Goal: Transaction & Acquisition: Book appointment/travel/reservation

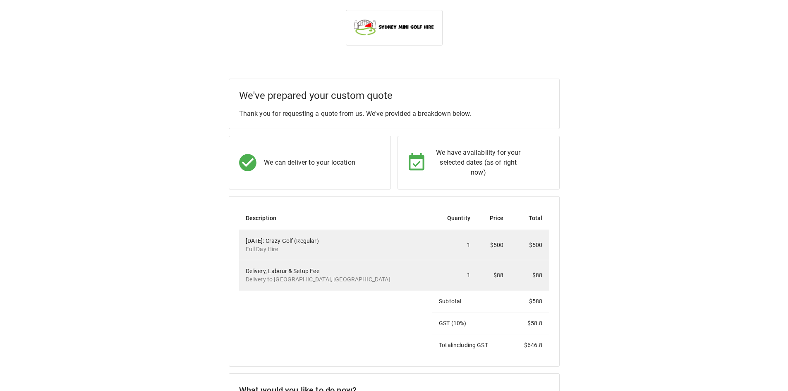
scroll to position [124, 0]
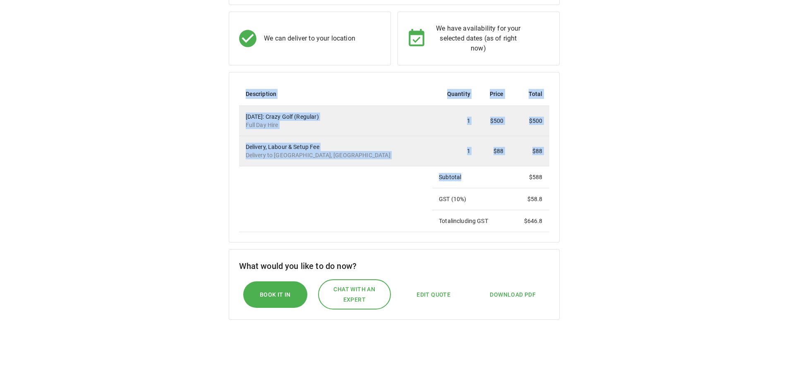
click at [550, 234] on div "Description Quantity Price Total [DATE]: Crazy Golf (Regular) Full Day Hire 1 $…" at bounding box center [394, 157] width 331 height 170
click at [685, 231] on div "We've prepared your custom quote Thank you for requesting a quote from us. We'v…" at bounding box center [394, 170] width 768 height 431
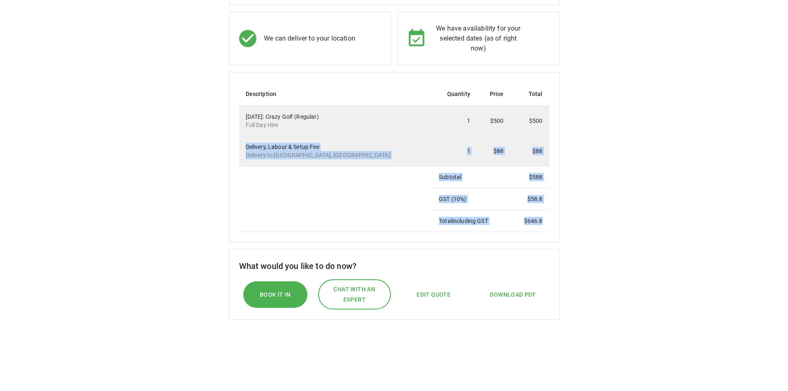
drag, startPoint x: 395, startPoint y: 141, endPoint x: 544, endPoint y: 221, distance: 169.3
click at [544, 221] on tbody "[DATE]: Crazy Golf (Regular) Full Day Hire 1 $500 $500 Delivery, Labour & Setup…" at bounding box center [394, 169] width 310 height 126
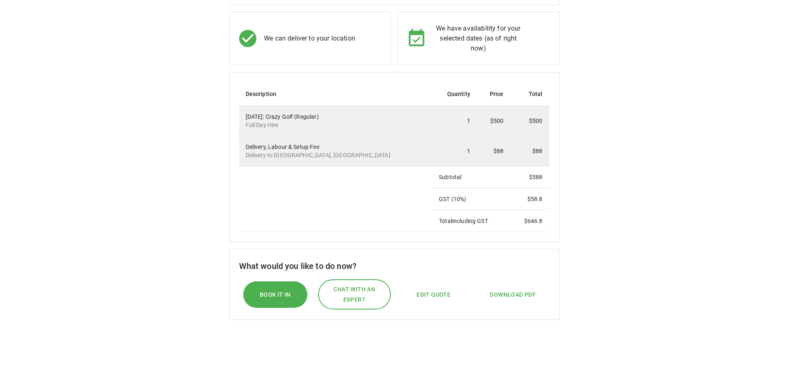
click at [726, 233] on div "We've prepared your custom quote Thank you for requesting a quote from us. We'v…" at bounding box center [394, 170] width 768 height 431
drag, startPoint x: 528, startPoint y: 220, endPoint x: 435, endPoint y: 178, distance: 101.6
click at [435, 178] on tbody "[DATE]: Crazy Golf (Regular) Full Day Hire 1 $500 $500 Delivery, Labour & Setup…" at bounding box center [394, 169] width 310 height 126
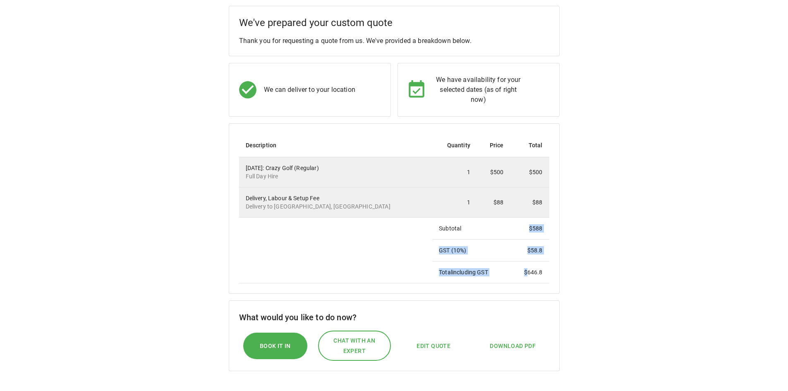
scroll to position [207, 0]
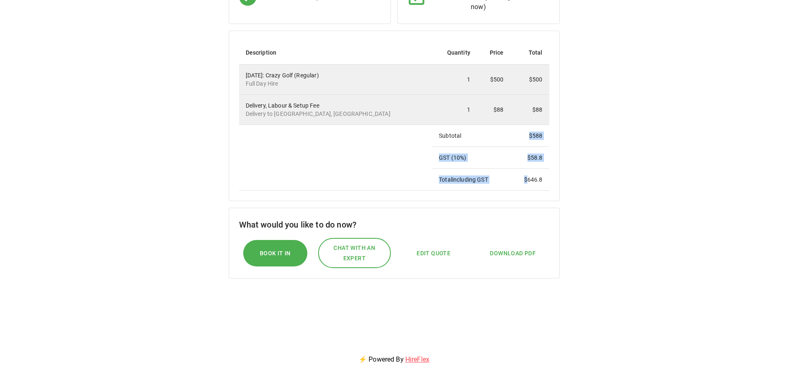
click at [427, 256] on span "Edit Quote" at bounding box center [433, 253] width 34 height 10
select select "*"
select select "****"
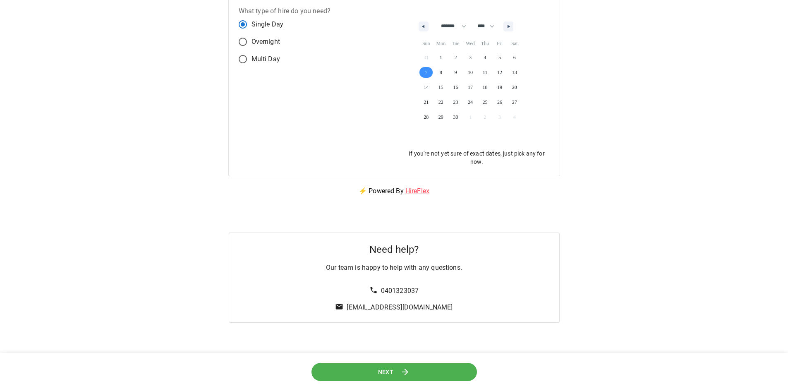
scroll to position [0, 0]
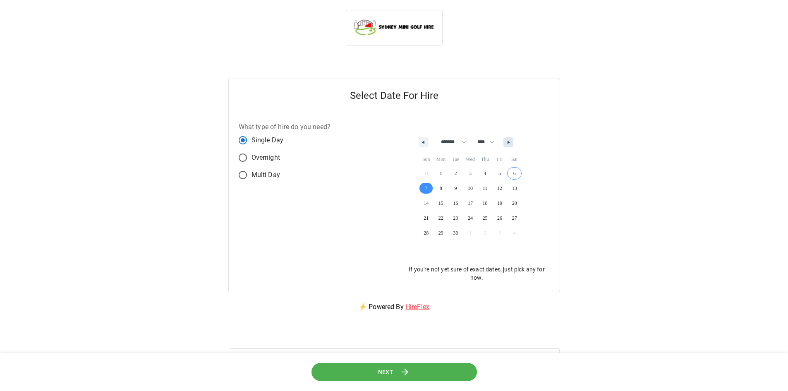
click at [513, 140] on button "button" at bounding box center [508, 142] width 10 height 10
click at [422, 145] on button "button" at bounding box center [423, 142] width 10 height 10
select select "*"
click at [406, 366] on button "Next" at bounding box center [393, 372] width 165 height 19
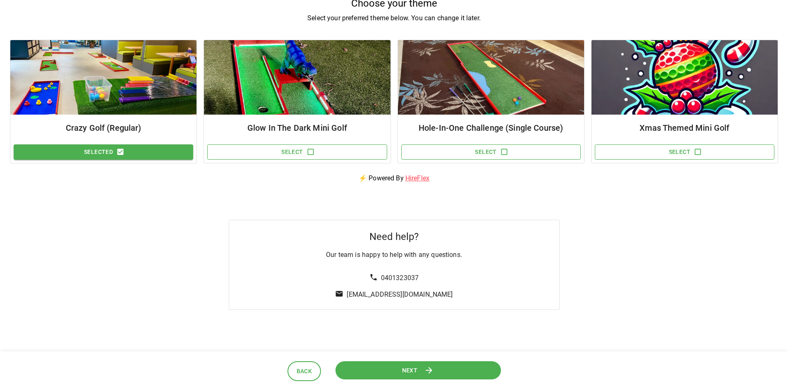
scroll to position [83, 0]
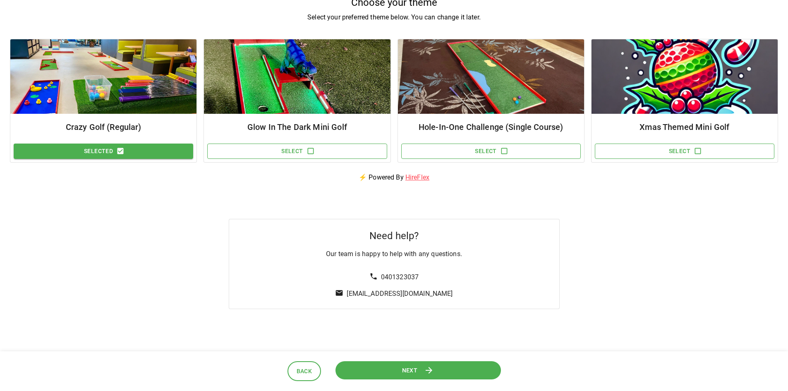
drag, startPoint x: 148, startPoint y: 267, endPoint x: 149, endPoint y: 260, distance: 7.5
click at [148, 267] on div "Need help? Our team is happy to help with any questions. 0401323037 [EMAIL_ADDR…" at bounding box center [394, 250] width 768 height 117
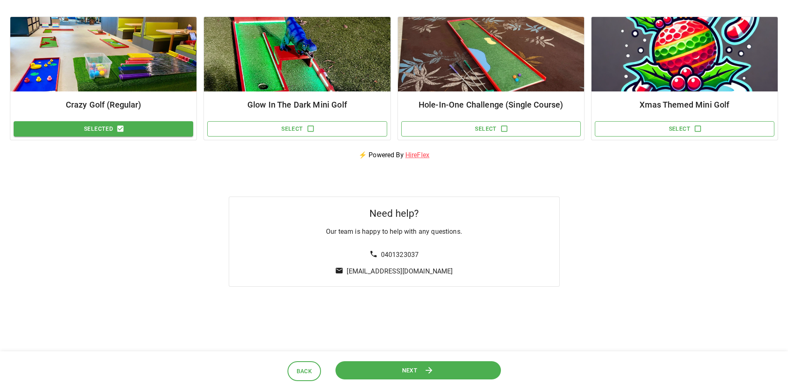
scroll to position [124, 0]
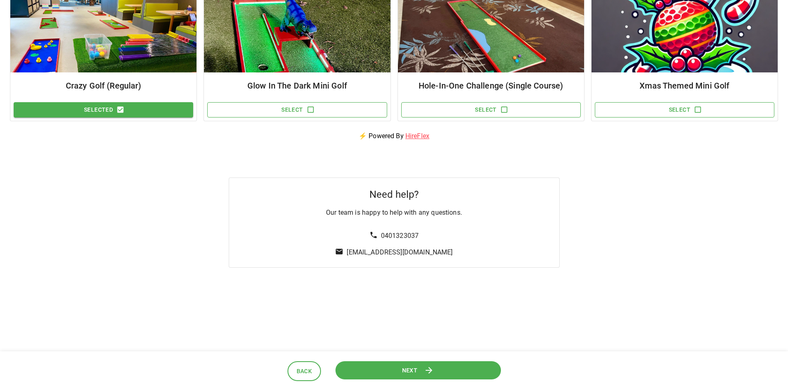
click at [432, 368] on icon at bounding box center [429, 370] width 10 height 10
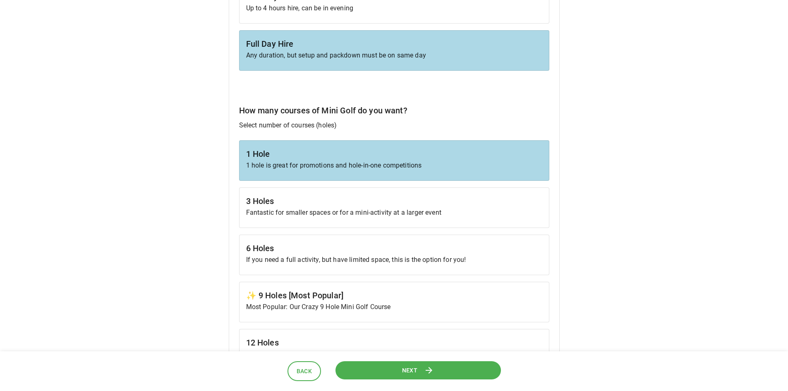
scroll to position [165, 0]
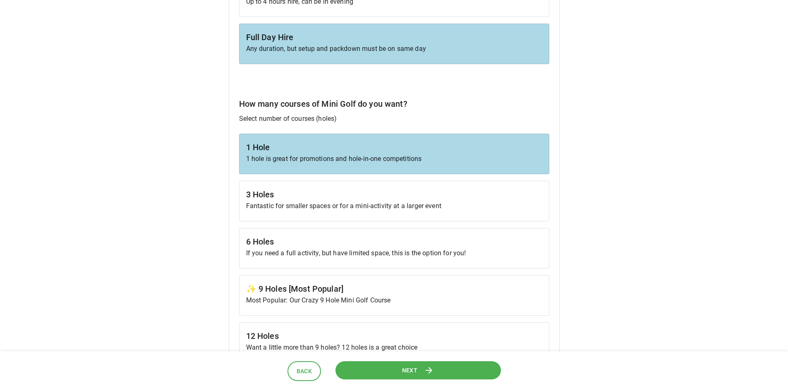
click at [357, 201] on h6 "3 Holes" at bounding box center [394, 194] width 296 height 13
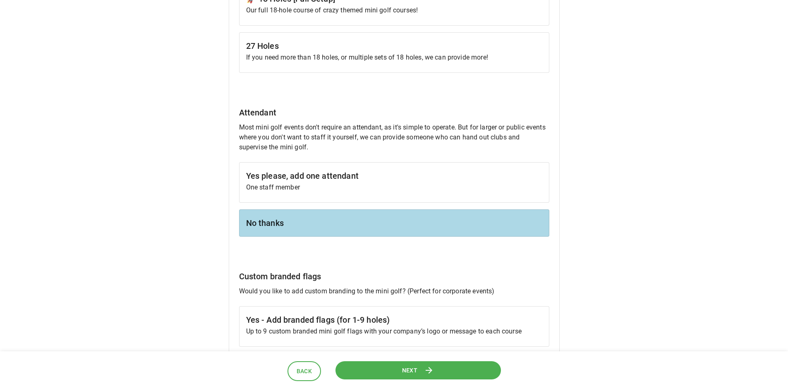
scroll to position [620, 0]
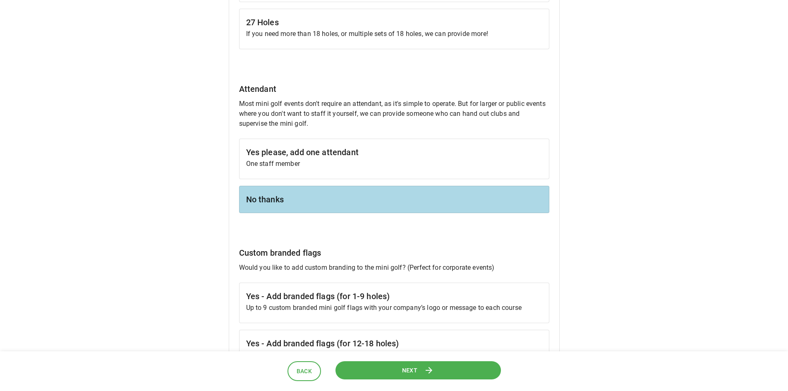
click at [307, 164] on p "One staff member" at bounding box center [394, 164] width 296 height 10
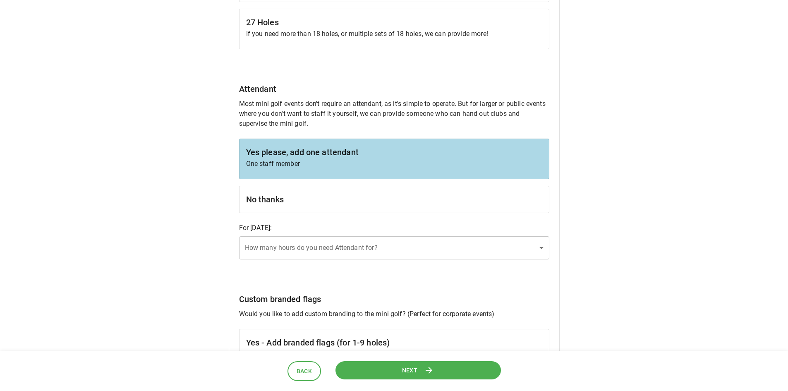
click at [411, 233] on p "For [DATE] :" at bounding box center [394, 228] width 310 height 10
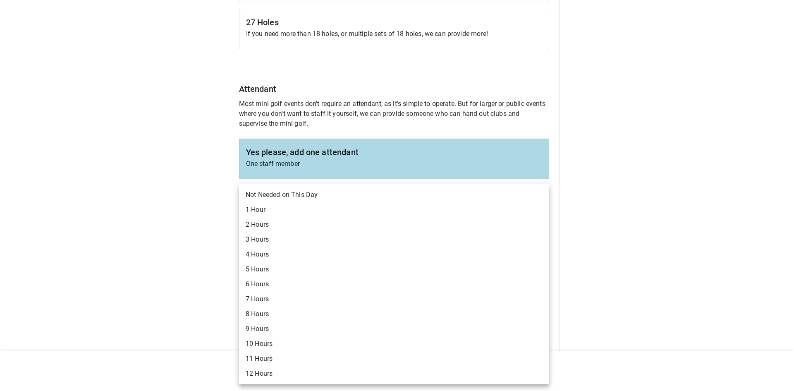
click at [412, 237] on body "Crazy Golf (Regular) For Crazy Golf (Regular) , select the duration and options…" at bounding box center [397, 8] width 794 height 1257
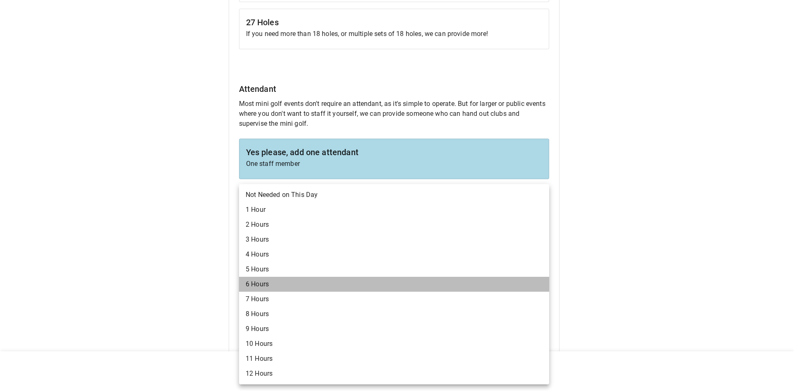
click at [325, 288] on li "6 Hours" at bounding box center [394, 284] width 310 height 15
type input "*"
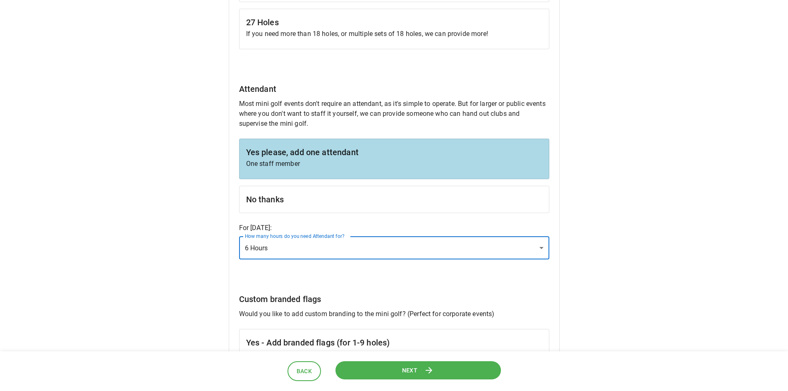
scroll to position [786, 0]
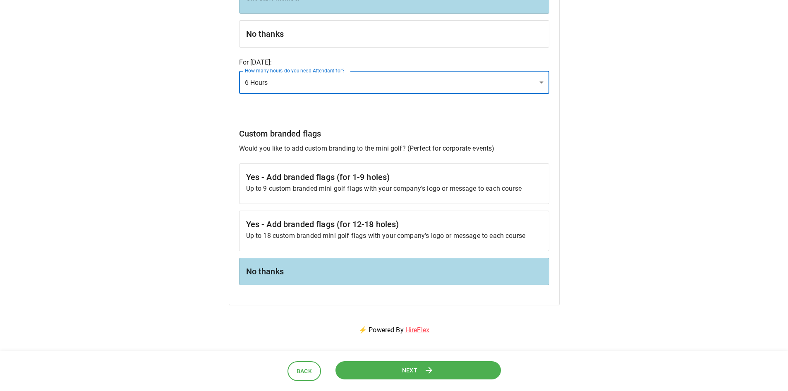
click at [377, 275] on h6 "No thanks" at bounding box center [394, 271] width 296 height 13
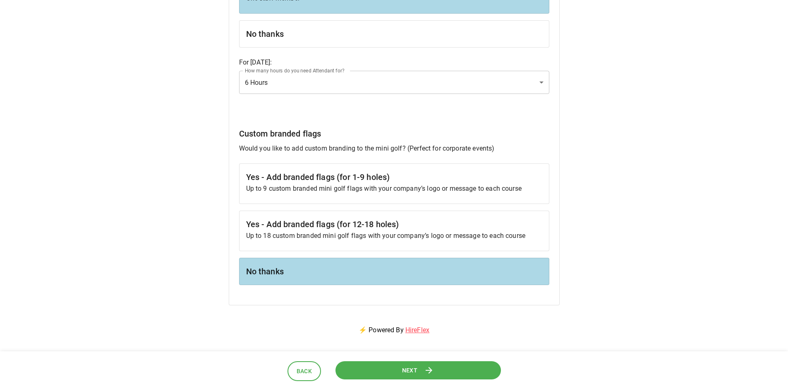
click at [421, 368] on button "Next" at bounding box center [417, 370] width 171 height 19
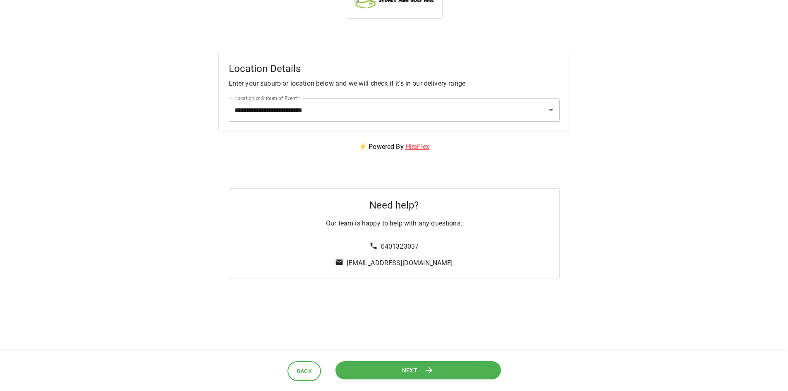
scroll to position [0, 0]
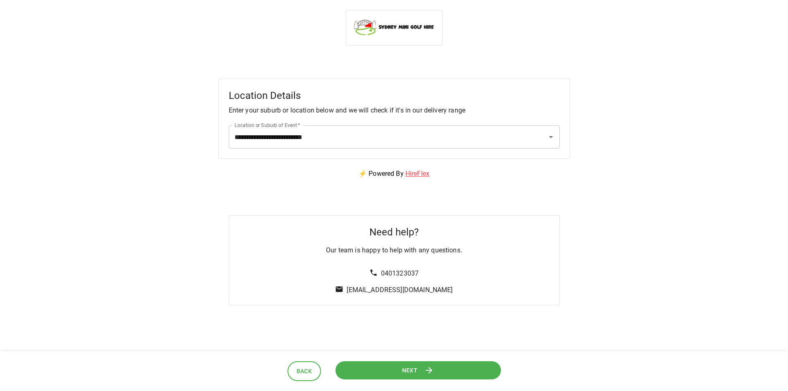
click at [423, 368] on button "Next" at bounding box center [418, 370] width 168 height 19
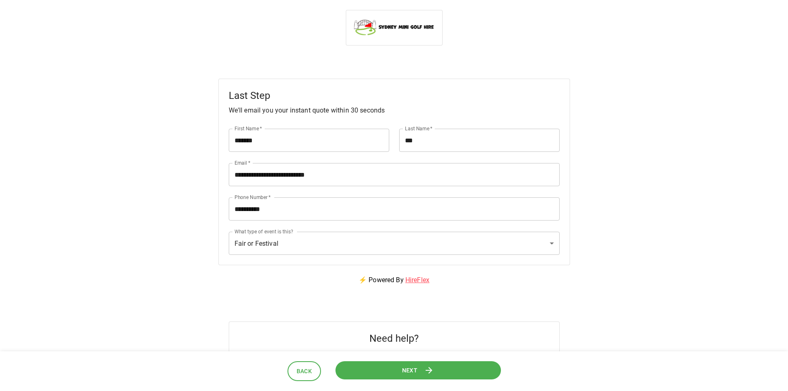
click at [423, 368] on button "Next" at bounding box center [417, 370] width 171 height 19
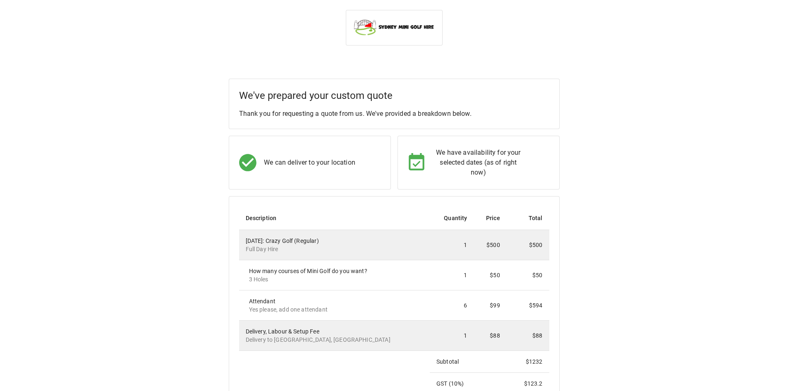
scroll to position [124, 0]
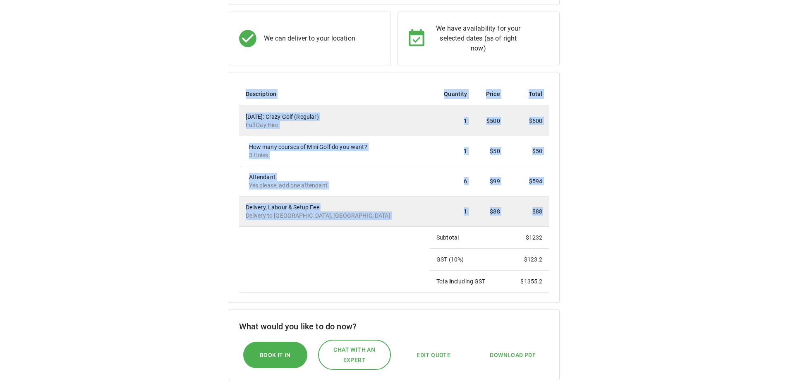
drag, startPoint x: 404, startPoint y: 230, endPoint x: 632, endPoint y: 277, distance: 232.9
click at [632, 277] on div "We've prepared your custom quote Thank you for requesting a quote from us. We'v…" at bounding box center [394, 201] width 768 height 492
click at [654, 296] on div "We've prepared your custom quote Thank you for requesting a quote from us. We'v…" at bounding box center [394, 201] width 768 height 492
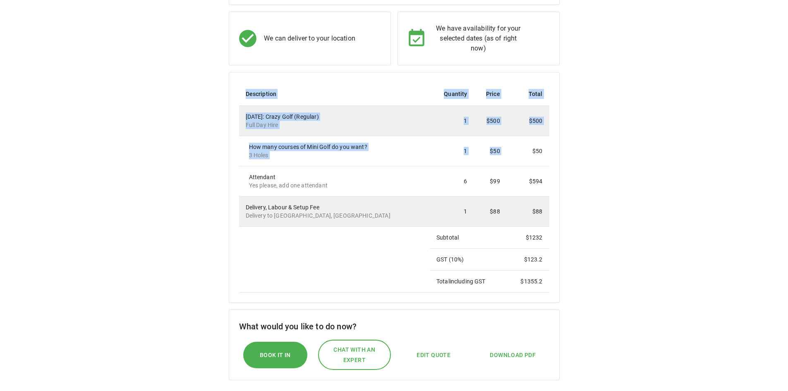
drag, startPoint x: 511, startPoint y: 164, endPoint x: 550, endPoint y: 199, distance: 52.7
click at [550, 199] on div "Description Quantity Price Total [DATE]: Crazy Golf (Regular) Full Day Hire 1 $…" at bounding box center [394, 187] width 331 height 231
click at [540, 293] on div "Description Quantity Price Total [DATE]: Crazy Golf (Regular) Full Day Hire 1 $…" at bounding box center [394, 187] width 331 height 231
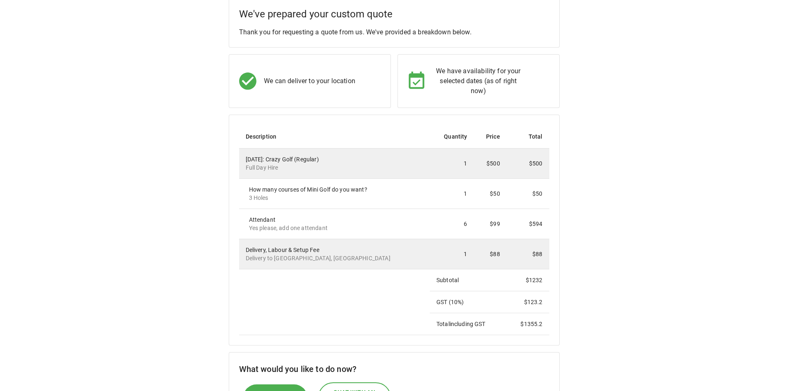
scroll to position [41, 0]
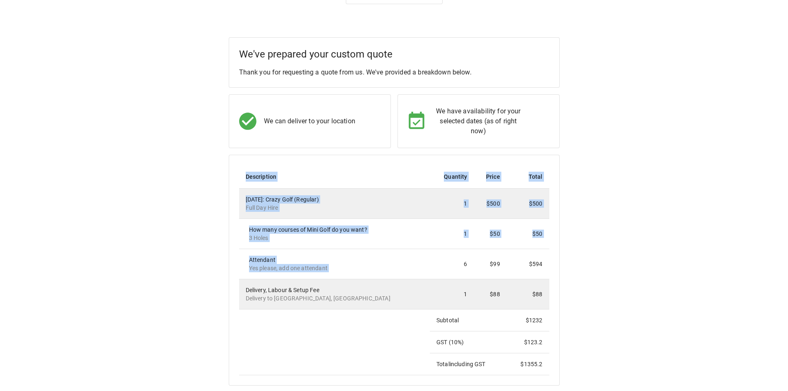
drag, startPoint x: 423, startPoint y: 269, endPoint x: 595, endPoint y: 303, distance: 175.9
click at [595, 303] on div "We've prepared your custom quote Thank you for requesting a quote from us. We'v…" at bounding box center [394, 283] width 768 height 492
click at [486, 325] on td "Subtotal" at bounding box center [468, 320] width 77 height 22
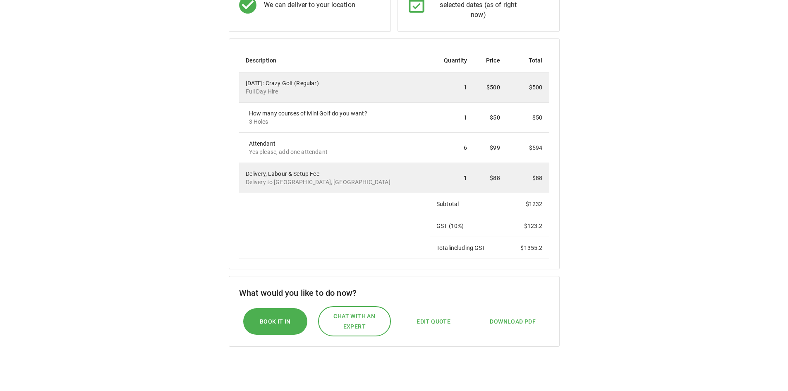
scroll to position [83, 0]
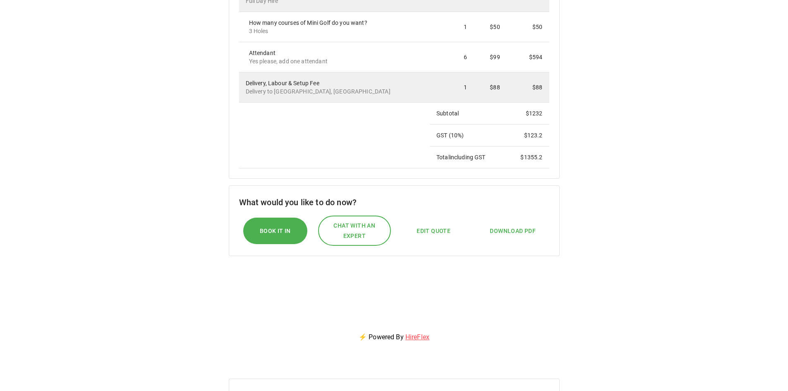
click at [427, 227] on span "Edit Quote" at bounding box center [433, 231] width 34 height 10
select select "*"
select select "****"
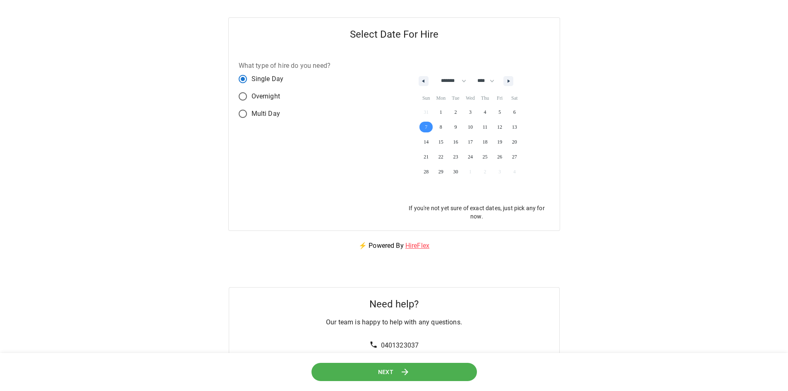
scroll to position [0, 0]
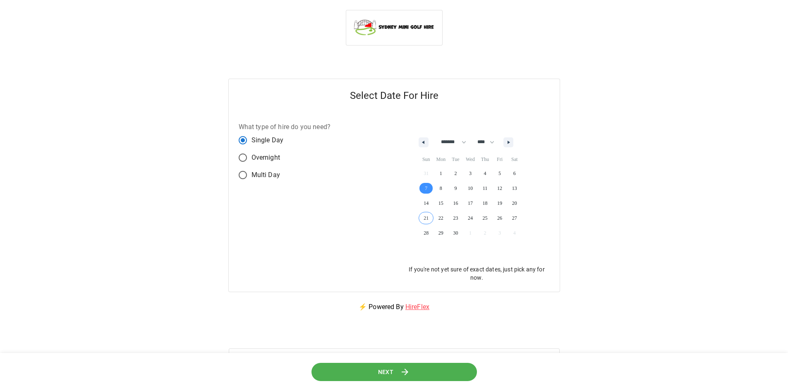
click at [428, 375] on button "Next" at bounding box center [394, 371] width 174 height 19
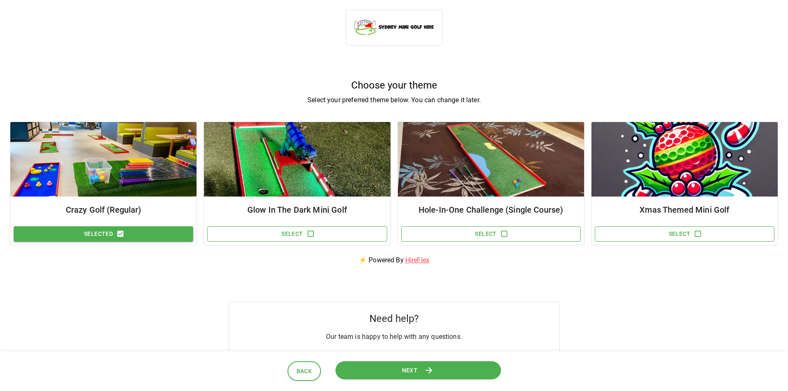
click at [402, 372] on span "Next" at bounding box center [410, 370] width 16 height 10
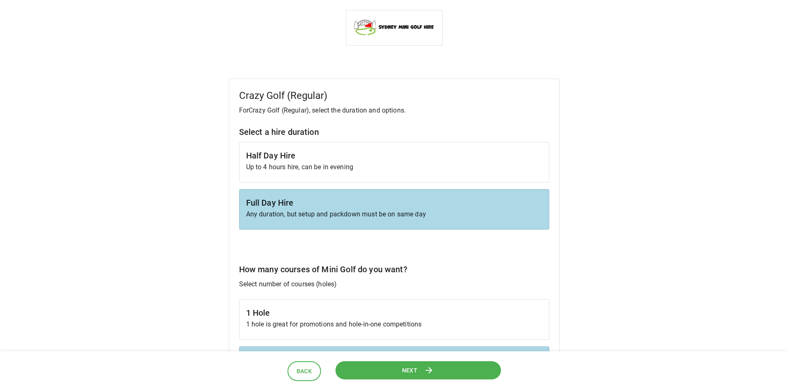
scroll to position [124, 0]
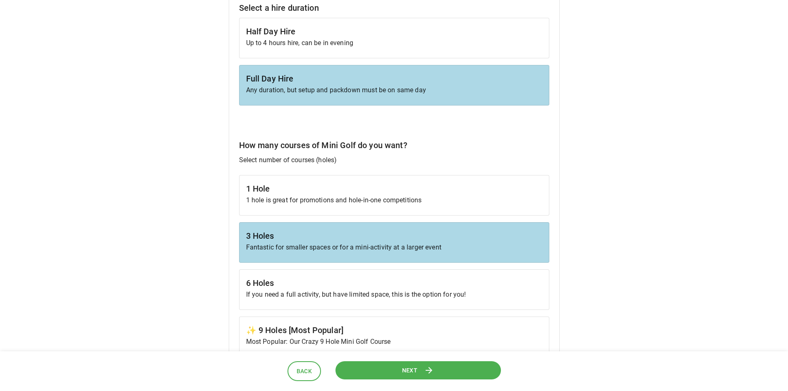
click at [277, 202] on p "1 hole is great for promotions and hole-in-one competitions" at bounding box center [394, 200] width 296 height 10
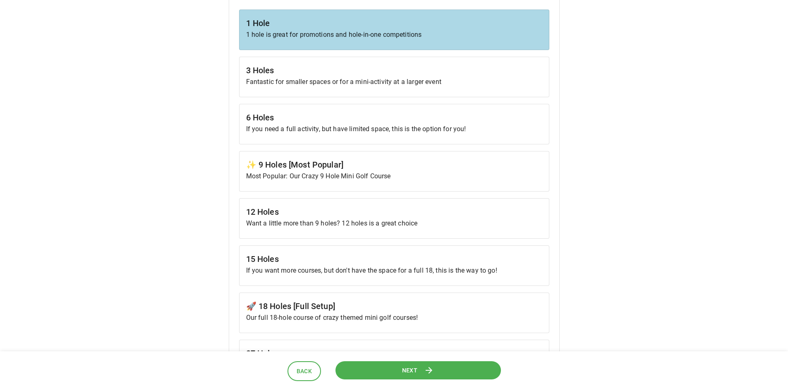
click at [409, 365] on span "Next" at bounding box center [410, 370] width 16 height 10
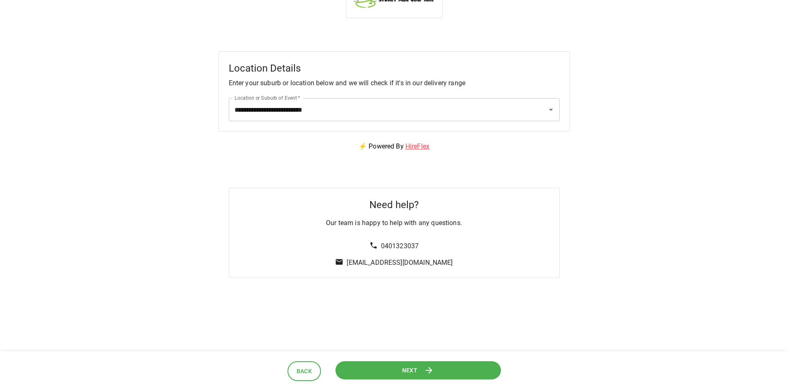
scroll to position [0, 0]
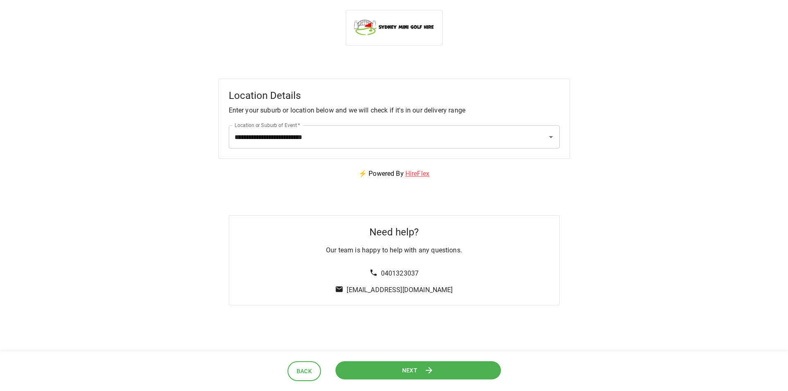
click at [453, 364] on button "Next" at bounding box center [418, 370] width 166 height 19
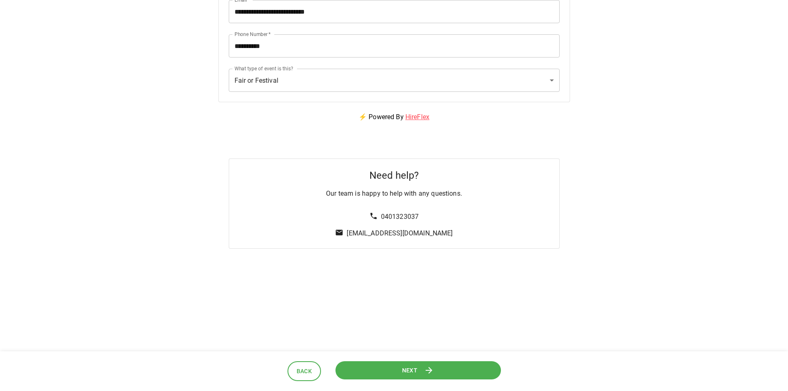
click at [459, 364] on button "Next" at bounding box center [417, 370] width 169 height 19
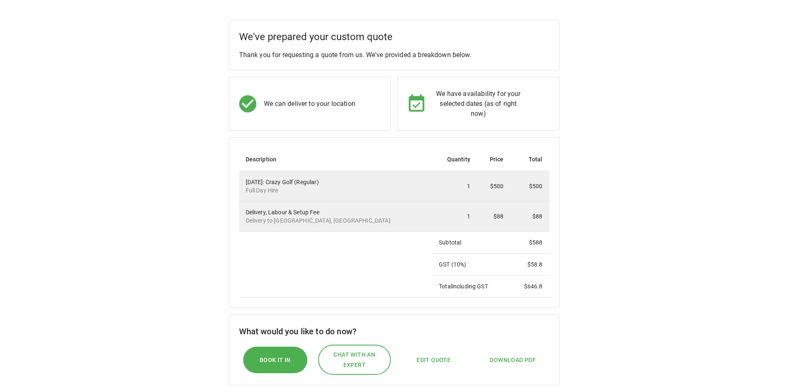
scroll to position [41, 0]
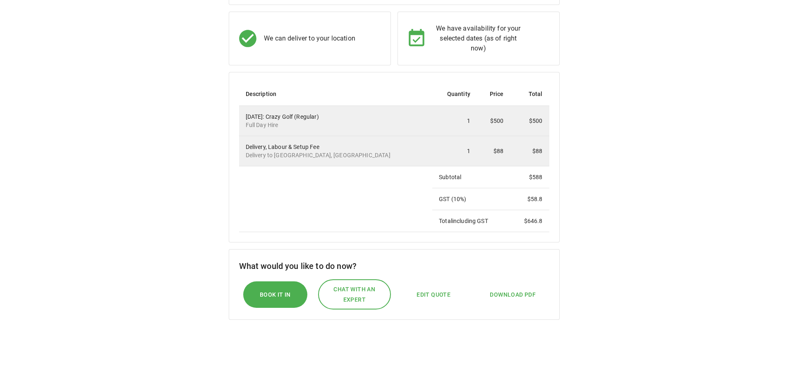
click at [423, 297] on span "Edit Quote" at bounding box center [433, 294] width 34 height 10
select select "*"
select select "****"
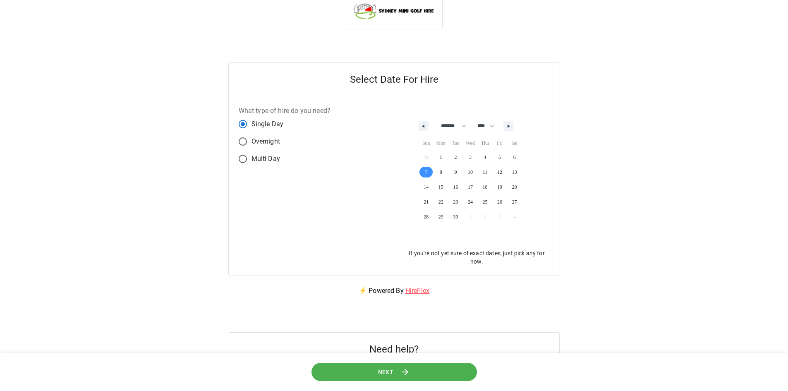
scroll to position [0, 0]
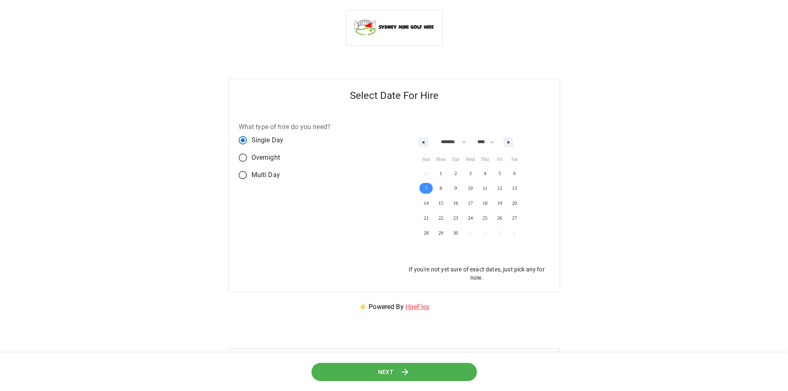
click at [398, 376] on button "Next" at bounding box center [394, 371] width 166 height 19
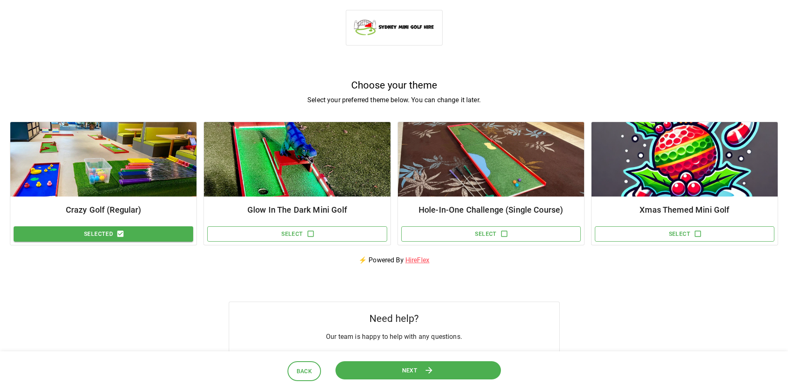
click at [446, 372] on button "Next" at bounding box center [417, 370] width 170 height 19
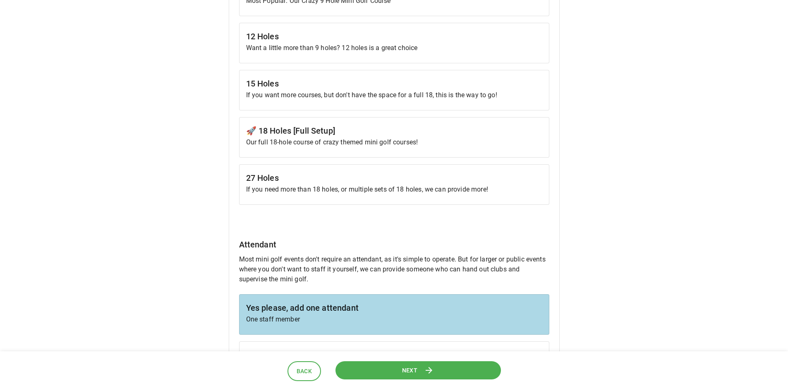
scroll to position [537, 0]
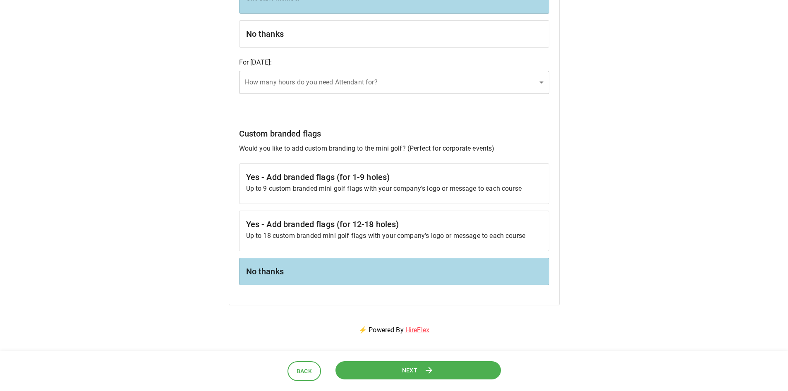
click at [460, 368] on button "Next" at bounding box center [417, 370] width 165 height 19
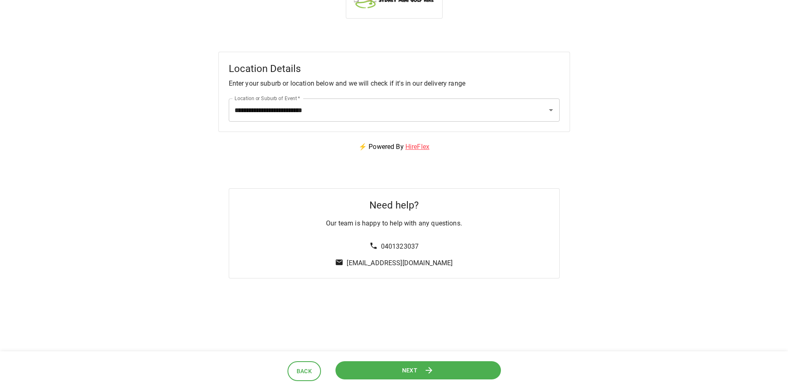
scroll to position [41, 0]
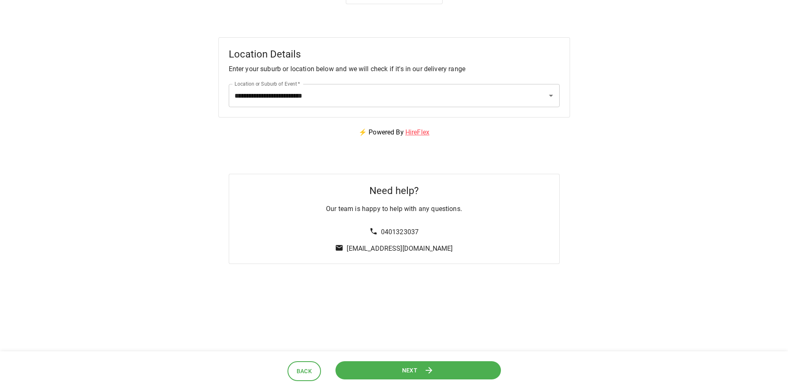
click at [414, 376] on button "Next" at bounding box center [418, 370] width 166 height 19
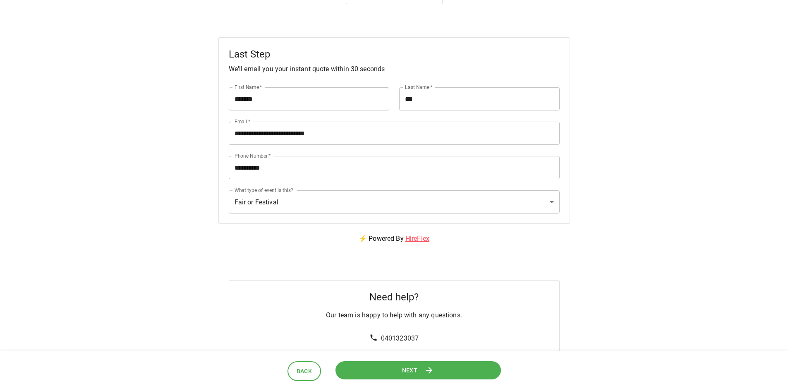
scroll to position [0, 0]
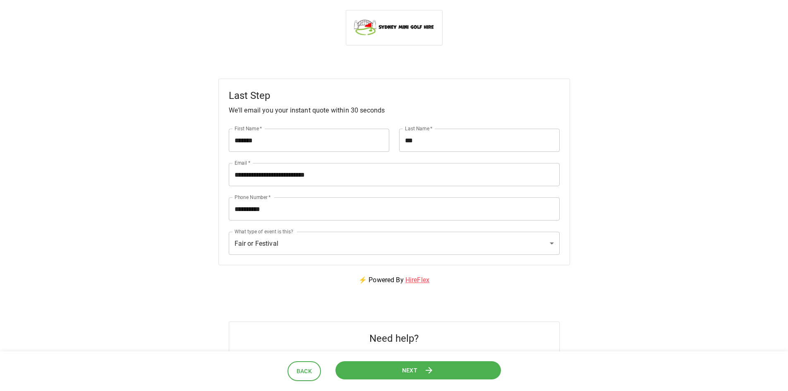
click at [411, 371] on span "Next" at bounding box center [409, 370] width 16 height 11
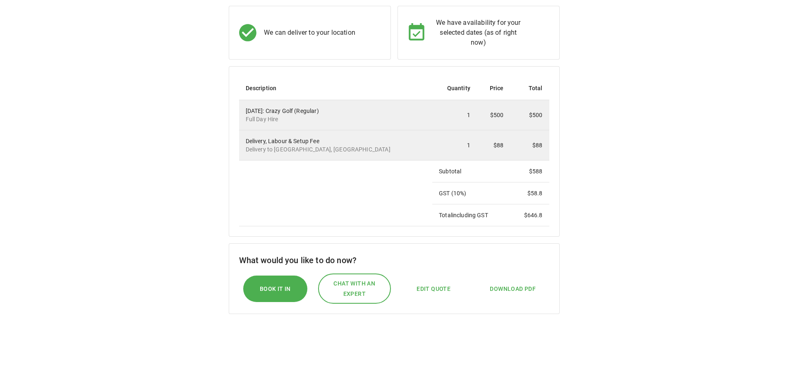
scroll to position [41, 0]
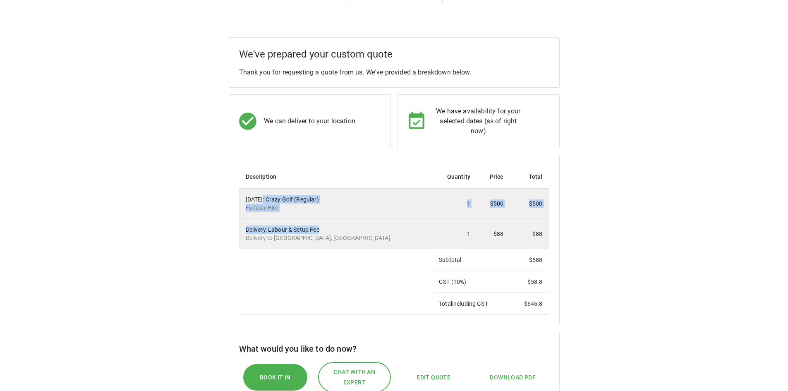
drag, startPoint x: 262, startPoint y: 193, endPoint x: 354, endPoint y: 230, distance: 99.6
click at [354, 230] on tbody "[DATE]: Crazy Golf (Regular) Full Day Hire 1 $500 $500 Delivery, Labour & Setup…" at bounding box center [394, 252] width 310 height 126
click at [355, 243] on td "Delivery, Labour & Setup Fee Delivery to [GEOGRAPHIC_DATA] [GEOGRAPHIC_DATA], […" at bounding box center [335, 234] width 193 height 30
click at [312, 230] on div "Delivery, Labour & Setup Fee Delivery to [GEOGRAPHIC_DATA] [GEOGRAPHIC_DATA], […" at bounding box center [336, 233] width 180 height 17
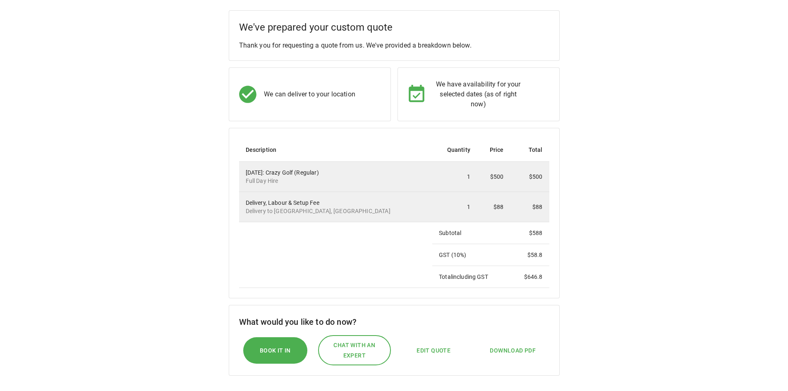
scroll to position [83, 0]
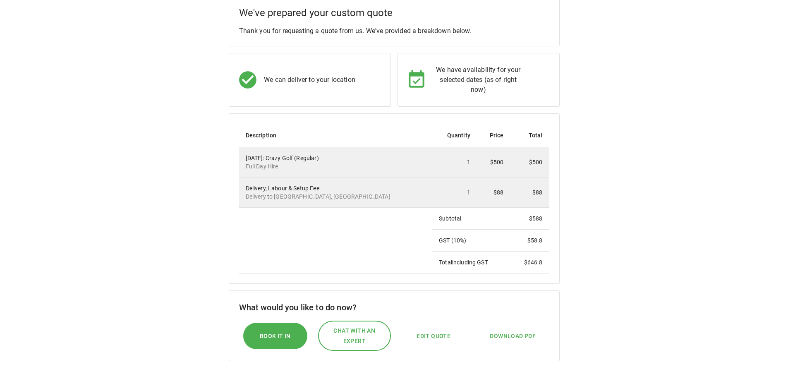
click at [356, 198] on p "Delivery to [GEOGRAPHIC_DATA], [GEOGRAPHIC_DATA]" at bounding box center [336, 196] width 180 height 8
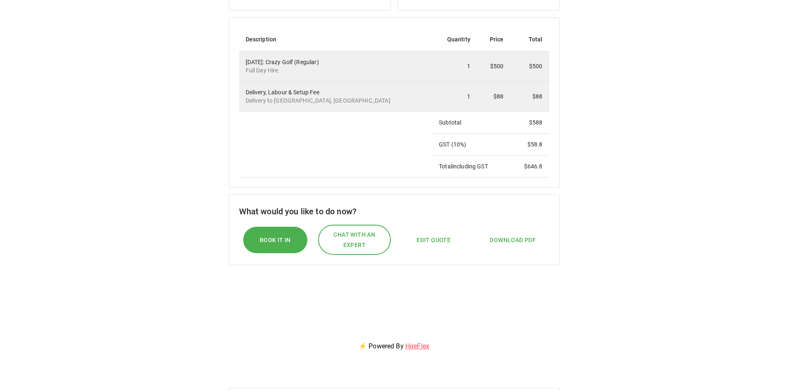
scroll to position [165, 0]
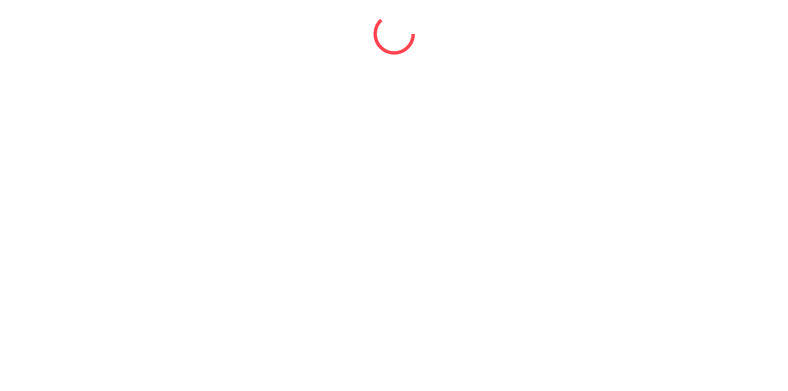
select select "*"
select select "****"
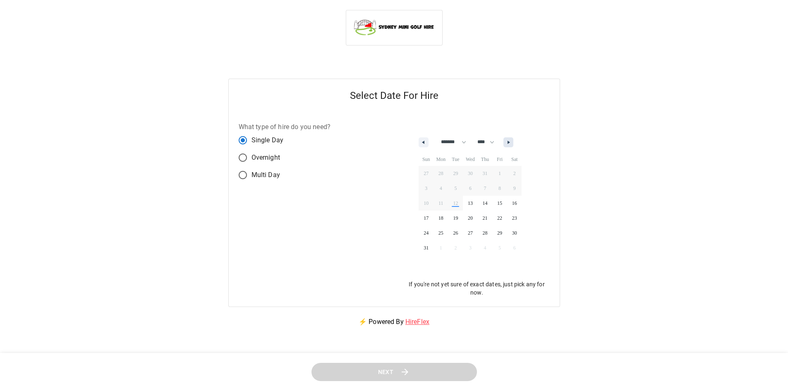
click at [513, 140] on button "button" at bounding box center [508, 142] width 10 height 10
select select "*"
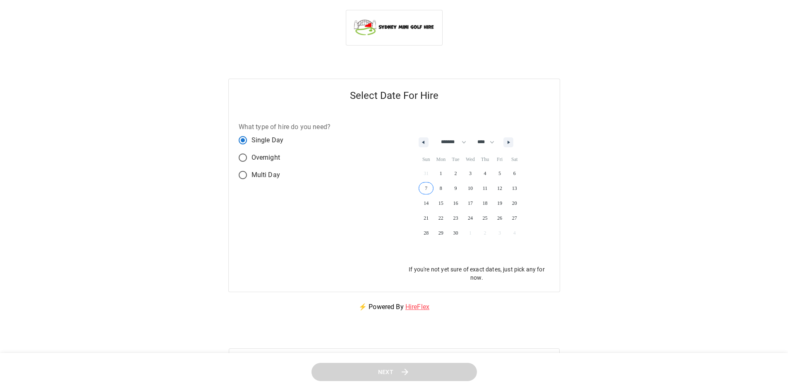
click at [427, 185] on span "7" at bounding box center [425, 188] width 15 height 11
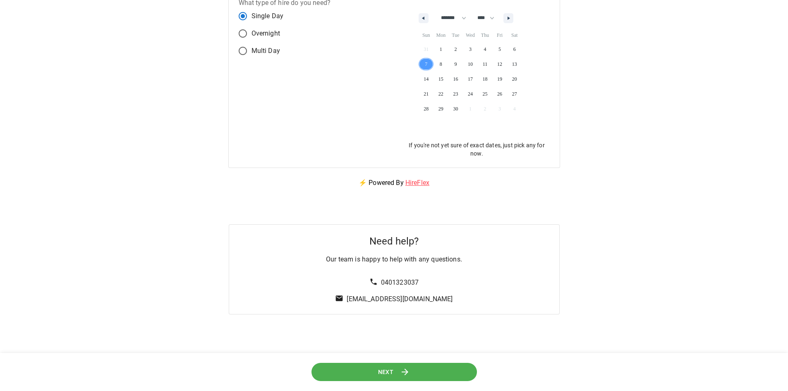
click at [392, 377] on span "Next" at bounding box center [385, 371] width 16 height 10
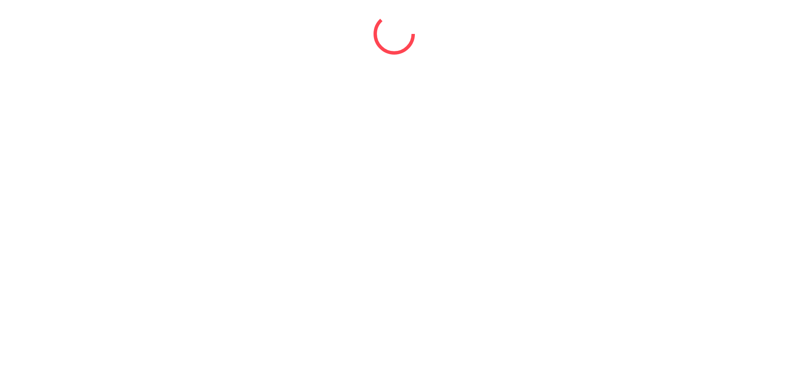
scroll to position [0, 0]
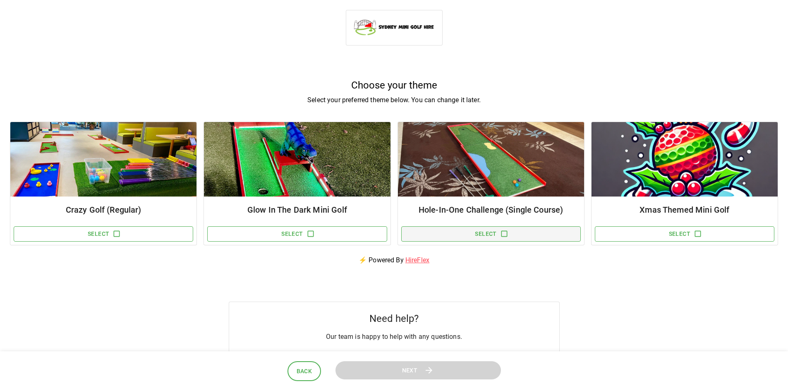
click at [436, 236] on button "Select" at bounding box center [490, 233] width 179 height 15
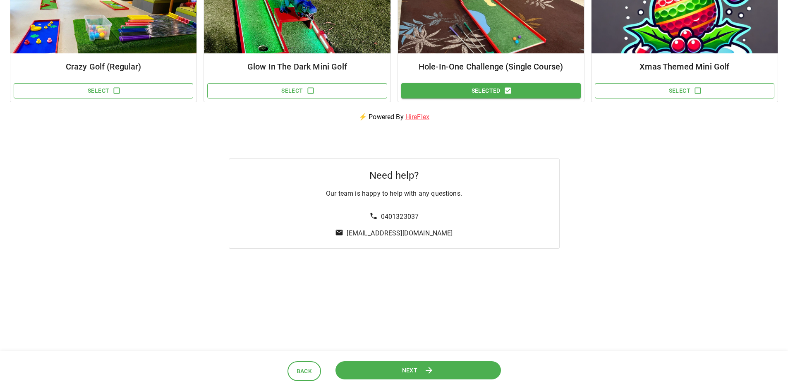
click at [413, 368] on span "Next" at bounding box center [410, 370] width 16 height 10
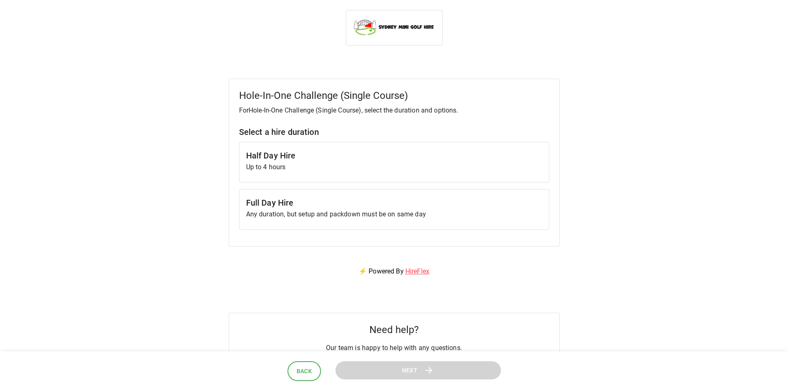
click at [313, 211] on p "Any duration, but setup and packdown must be on same day" at bounding box center [394, 214] width 296 height 10
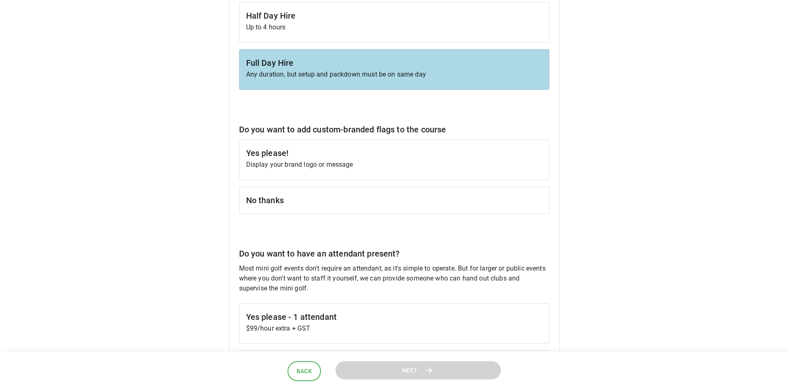
scroll to position [165, 0]
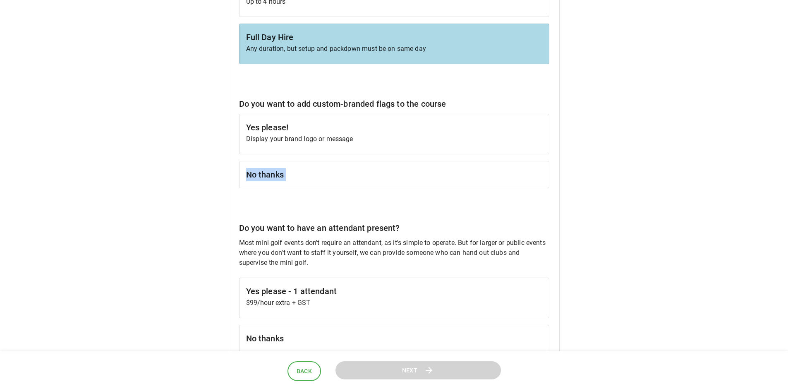
drag, startPoint x: 367, startPoint y: 136, endPoint x: 230, endPoint y: 199, distance: 150.8
click at [198, 207] on div "Hole-In-One Challenge (Single Course) For Hole-In-One Challenge (Single Course)…" at bounding box center [394, 147] width 768 height 469
click at [318, 172] on h6 "No thanks" at bounding box center [394, 174] width 296 height 13
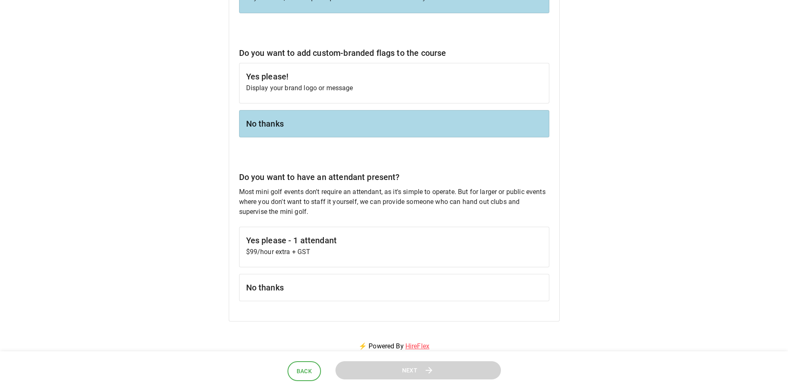
scroll to position [289, 0]
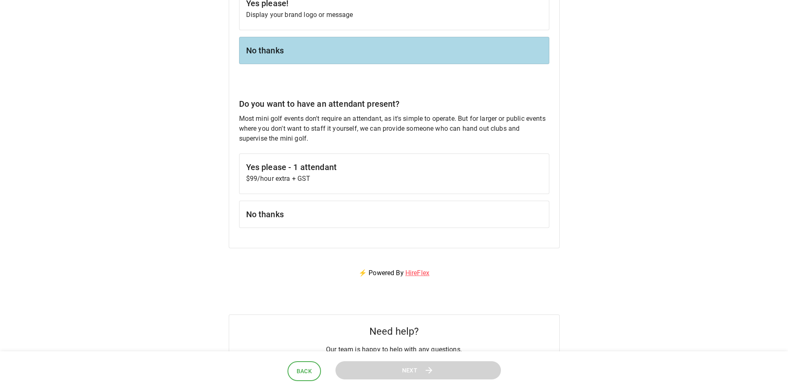
click at [305, 173] on h6 "Yes please - 1 attendant" at bounding box center [394, 166] width 296 height 13
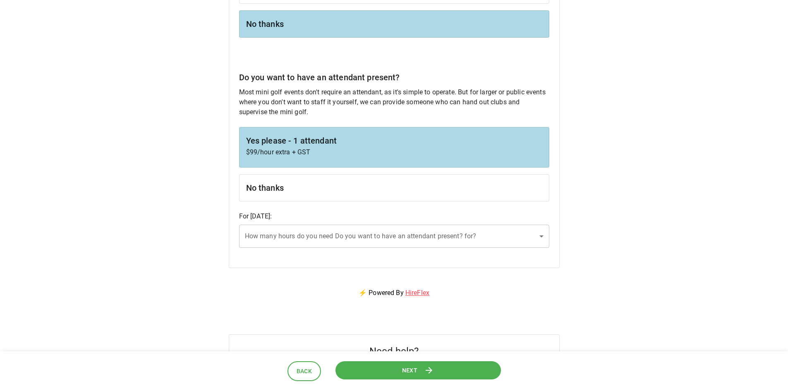
scroll to position [331, 0]
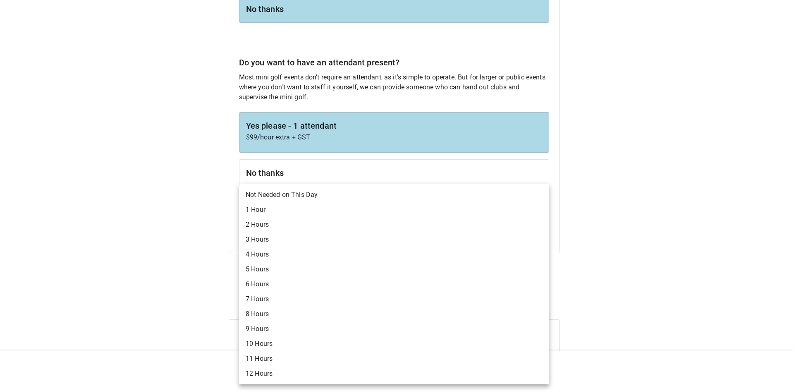
click at [525, 224] on body "Hole-In-One Challenge (Single Course) For Hole-In-One Challenge (Single Course)…" at bounding box center [397, 44] width 794 height 750
click at [501, 282] on li "6 Hours" at bounding box center [394, 284] width 310 height 15
type input "*"
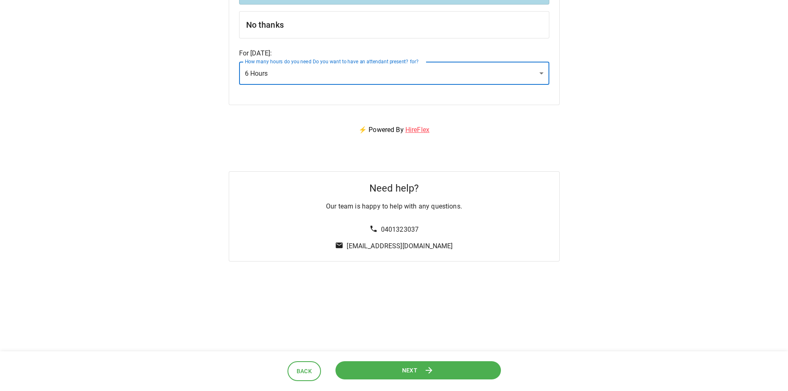
scroll to position [492, 0]
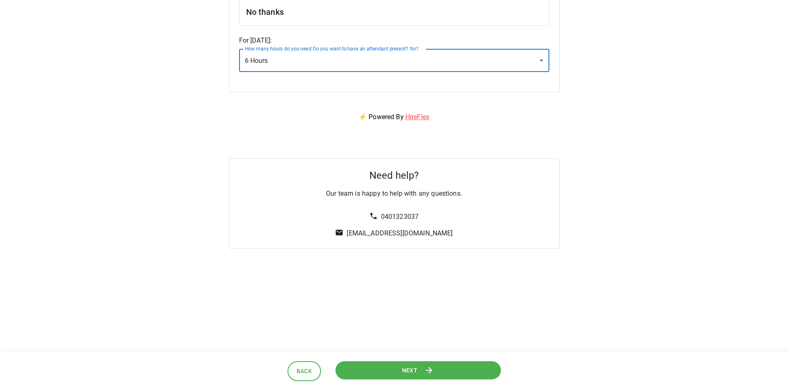
click at [433, 371] on icon at bounding box center [429, 370] width 10 height 10
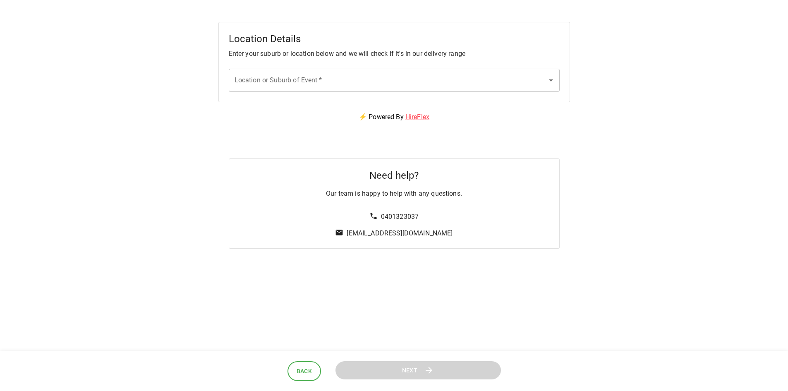
scroll to position [0, 0]
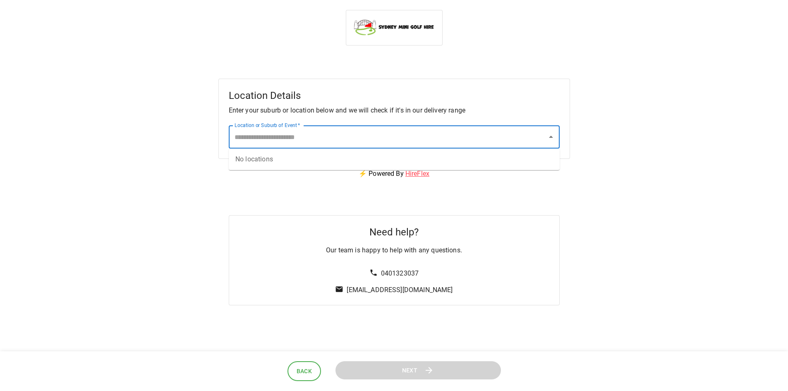
click at [289, 142] on input "Location or Suburb of Event   *" at bounding box center [387, 137] width 311 height 16
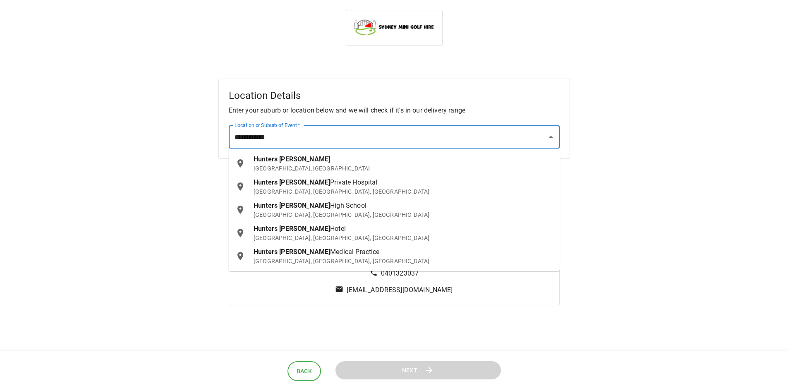
click at [327, 170] on p "NSW, Australia" at bounding box center [402, 168] width 299 height 8
type input "**********"
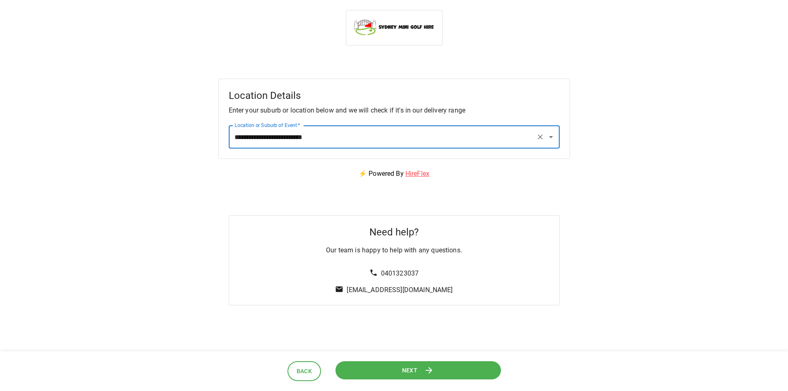
click at [500, 368] on button "Next" at bounding box center [417, 370] width 165 height 19
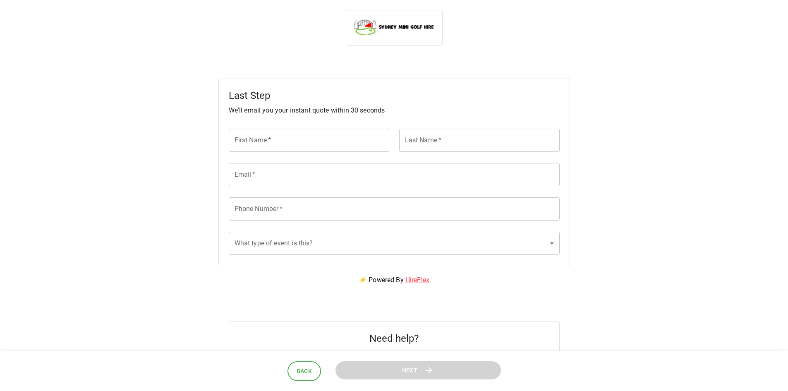
click at [287, 127] on div "First Name   * First Name   *" at bounding box center [304, 136] width 170 height 34
click at [287, 135] on input "First Name   *" at bounding box center [309, 140] width 160 height 23
type input "*******"
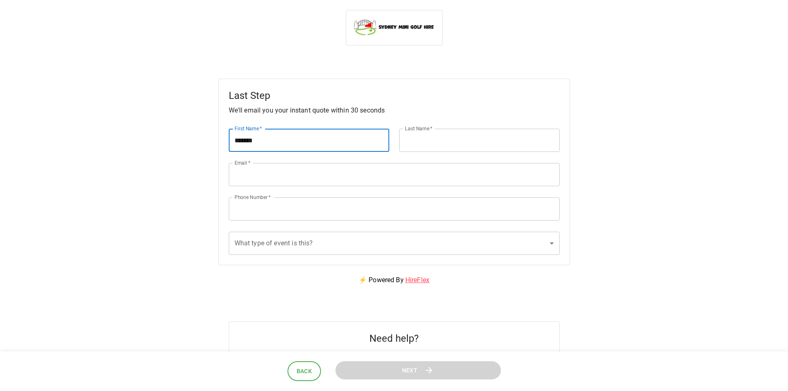
type input "***"
type input "**********"
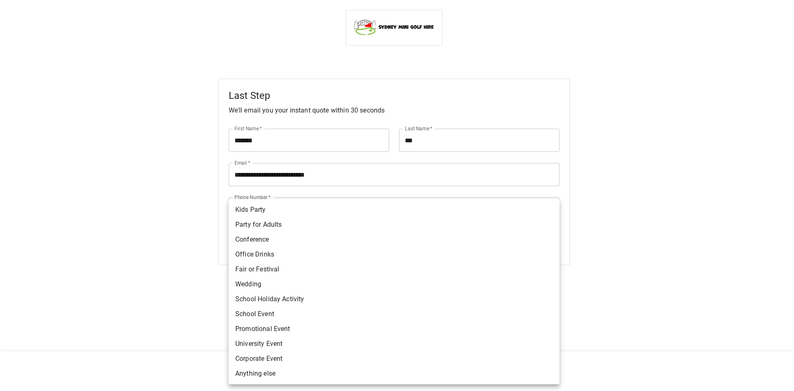
click at [279, 239] on body "**********" at bounding box center [397, 210] width 794 height 421
click at [279, 270] on li "Fair or Festival" at bounding box center [394, 269] width 331 height 15
type input "**********"
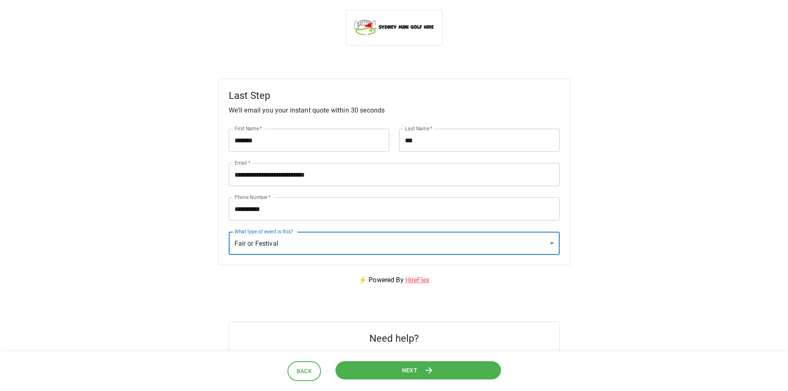
click at [459, 366] on button "Next" at bounding box center [417, 370] width 165 height 19
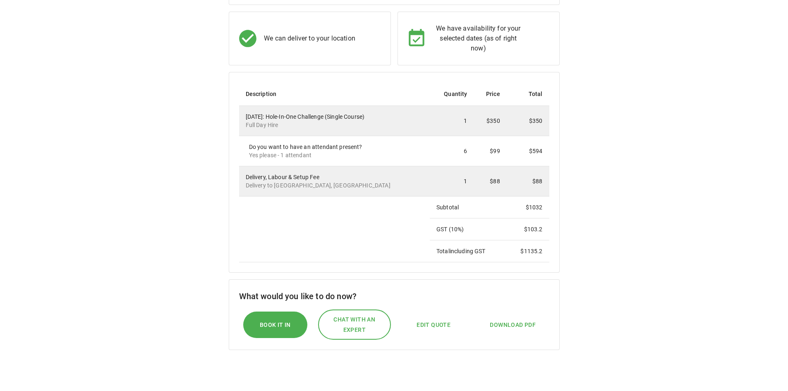
click at [428, 332] on button "Edit Quote" at bounding box center [433, 324] width 50 height 19
select select "*"
select select "****"
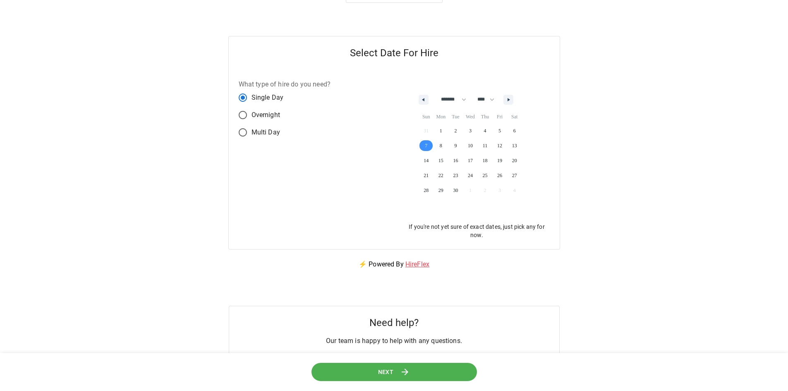
scroll to position [83, 0]
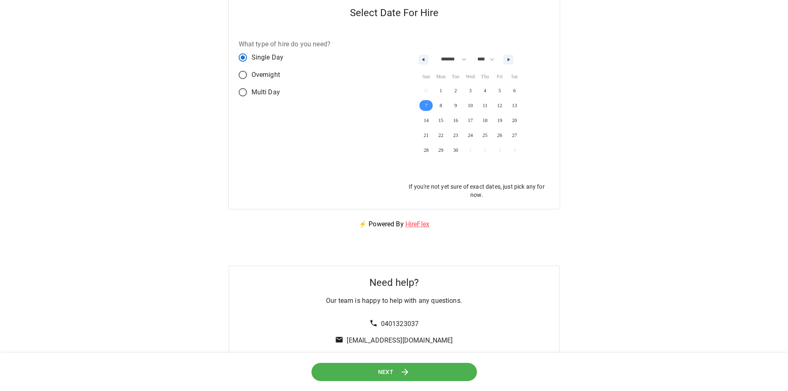
click at [403, 372] on icon at bounding box center [404, 371] width 7 height 7
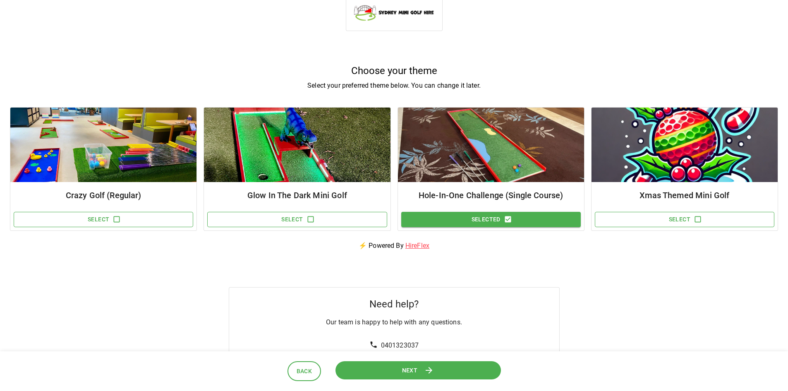
scroll to position [0, 0]
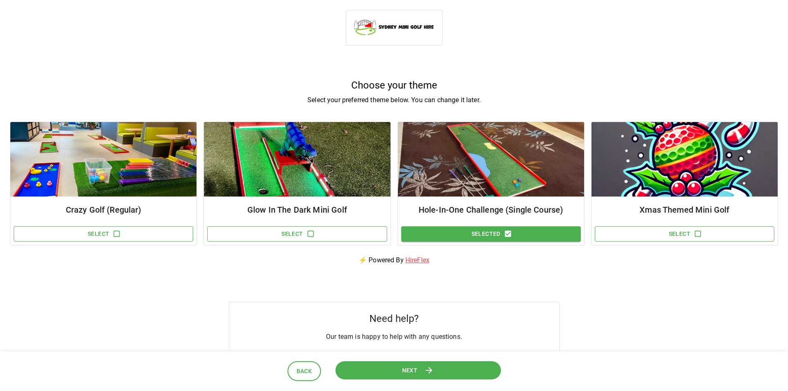
click at [383, 368] on button "Next" at bounding box center [418, 370] width 166 height 19
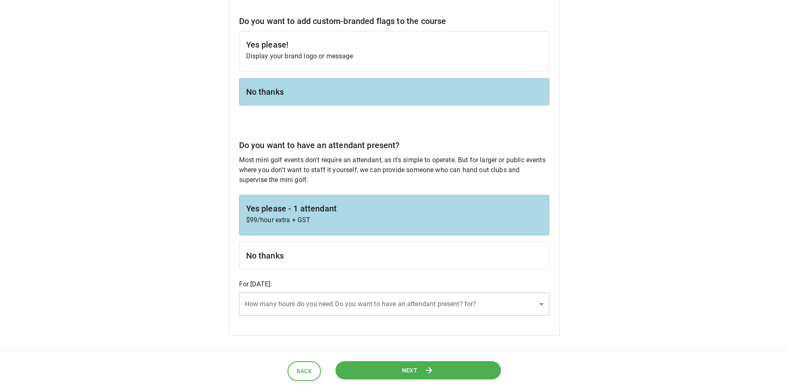
click at [315, 264] on div "No thanks" at bounding box center [394, 255] width 310 height 27
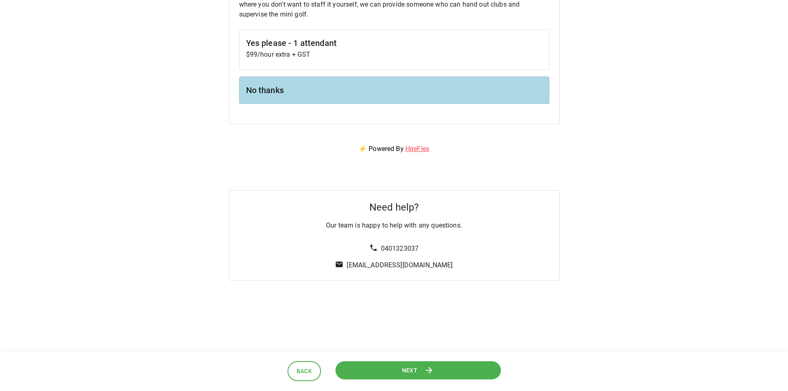
click at [428, 363] on button "Next" at bounding box center [417, 370] width 165 height 19
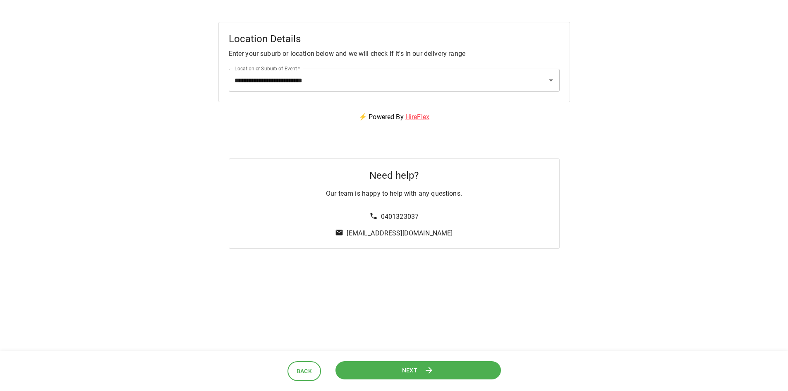
click at [394, 374] on button "Next" at bounding box center [417, 370] width 167 height 19
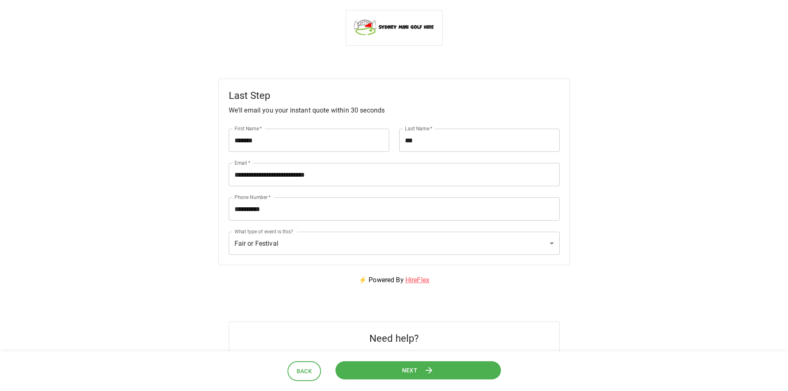
click at [394, 370] on button "Next" at bounding box center [417, 370] width 165 height 19
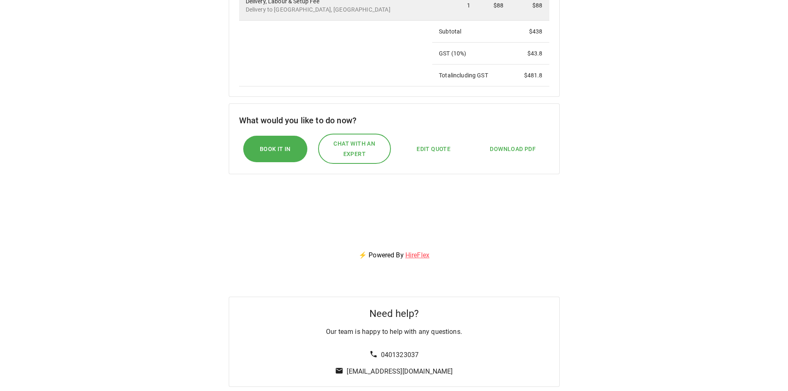
scroll to position [331, 0]
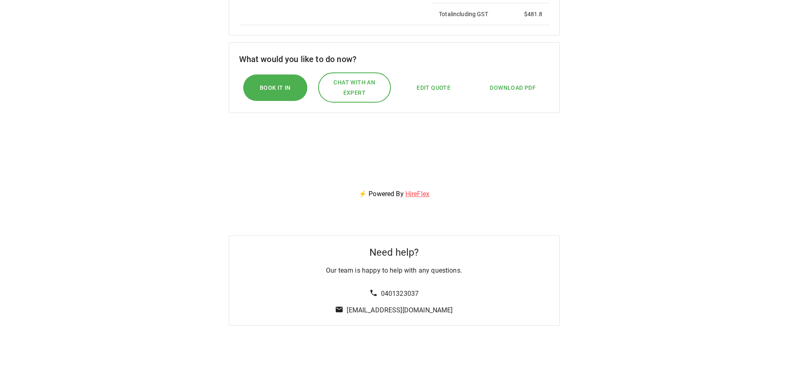
click at [450, 89] on button "Edit Quote" at bounding box center [433, 88] width 50 height 19
select select "*"
select select "****"
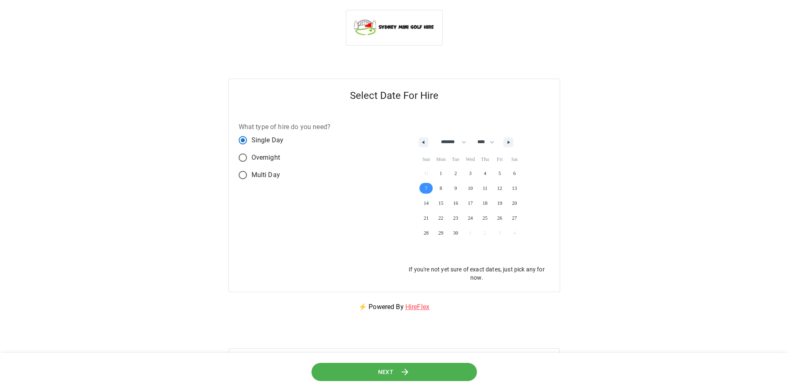
scroll to position [41, 0]
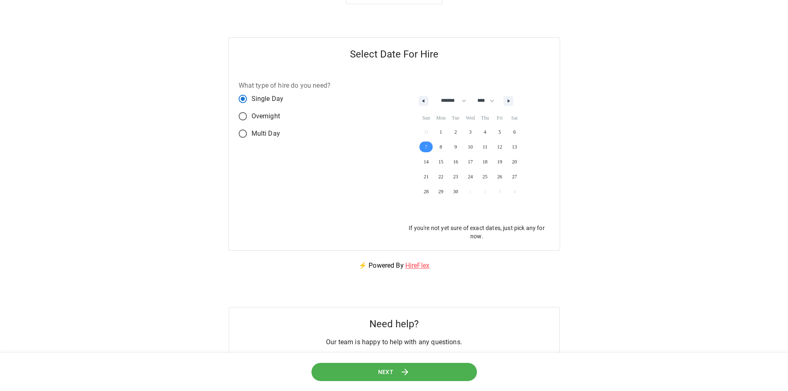
click at [397, 375] on button "Next" at bounding box center [393, 371] width 165 height 19
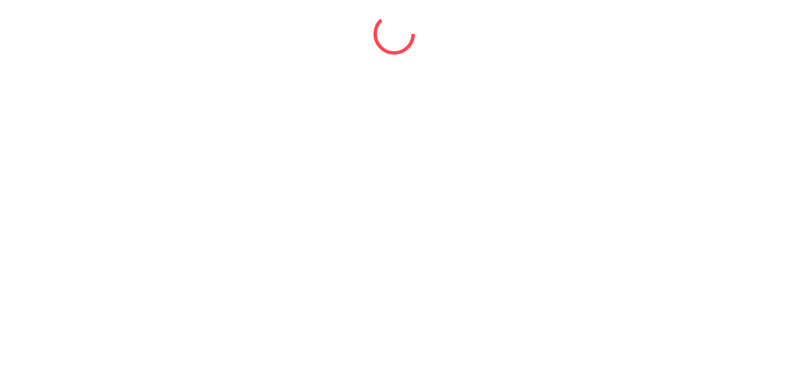
scroll to position [0, 0]
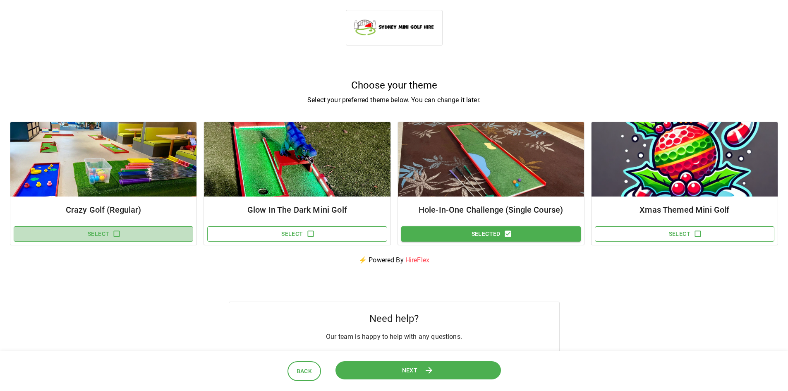
click at [100, 229] on button "Select" at bounding box center [103, 233] width 179 height 15
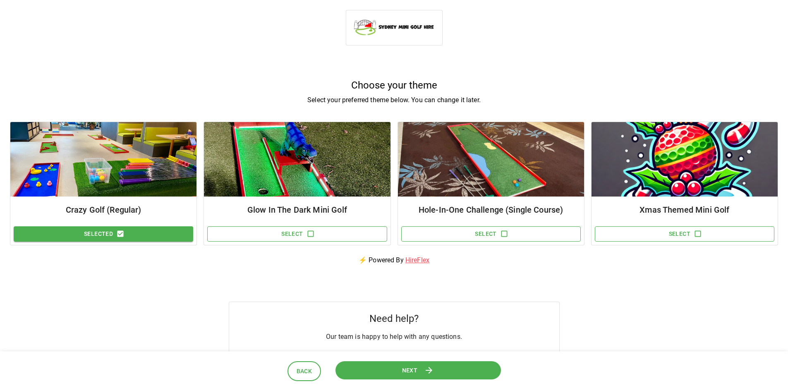
click at [447, 367] on button "Next" at bounding box center [417, 370] width 165 height 19
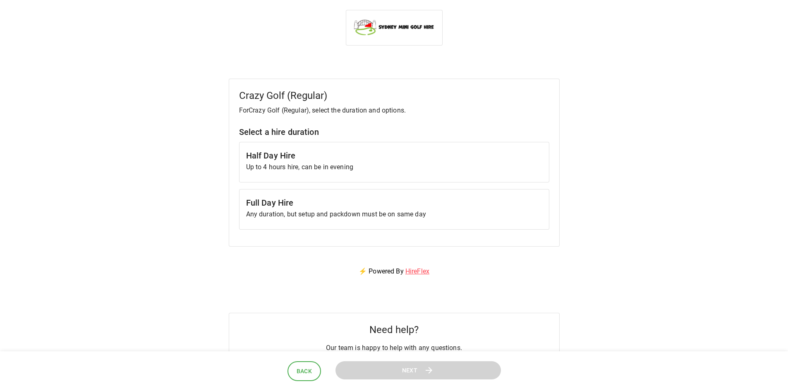
click at [291, 203] on h6 "Full Day Hire" at bounding box center [394, 202] width 296 height 13
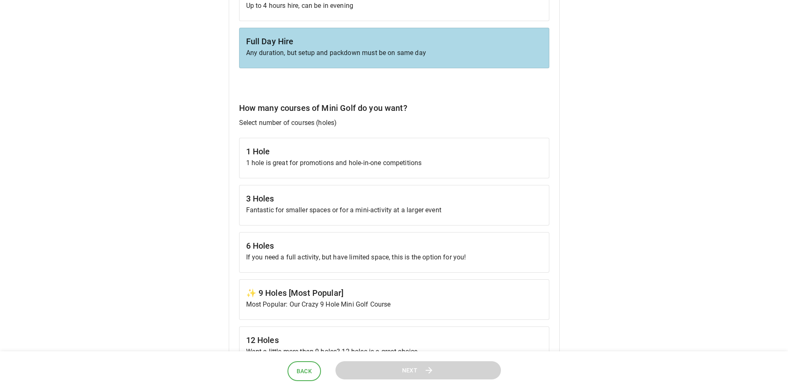
scroll to position [165, 0]
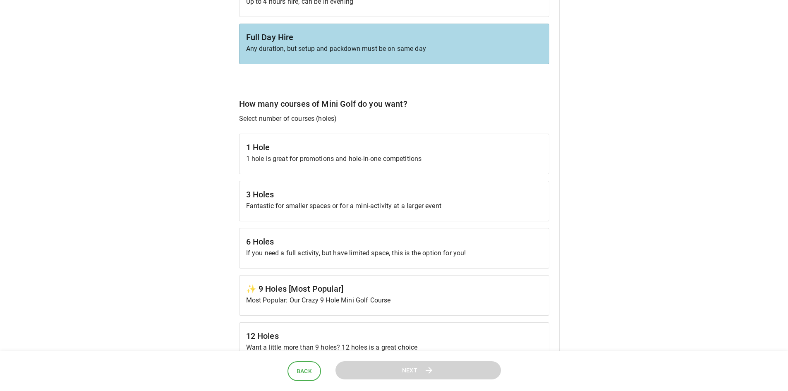
click at [404, 193] on h6 "3 Holes" at bounding box center [394, 194] width 296 height 13
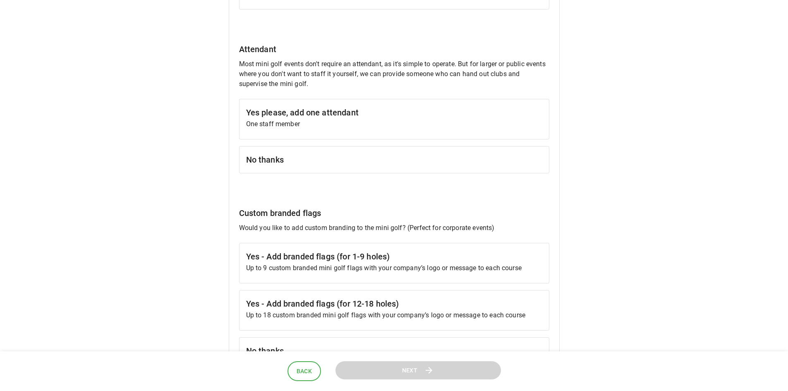
scroll to position [661, 0]
click at [365, 155] on h6 "No thanks" at bounding box center [394, 157] width 296 height 13
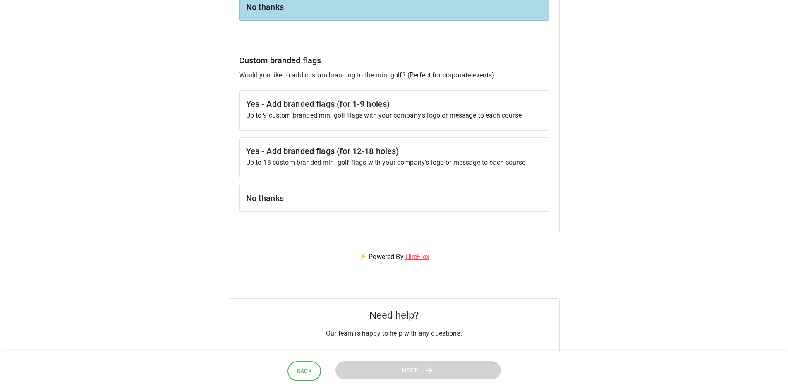
scroll to position [868, 0]
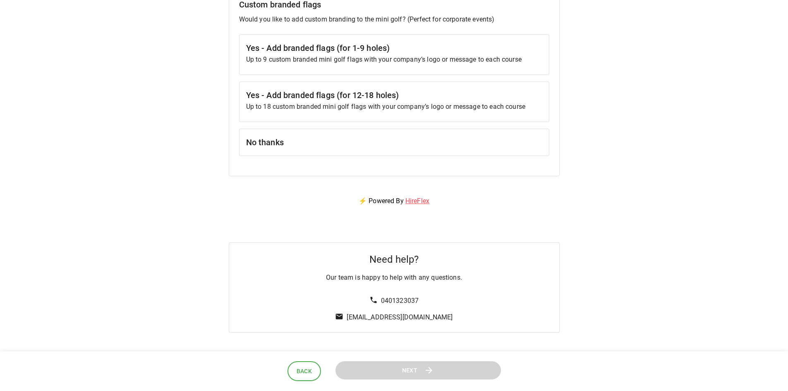
click at [292, 144] on h6 "No thanks" at bounding box center [394, 142] width 296 height 13
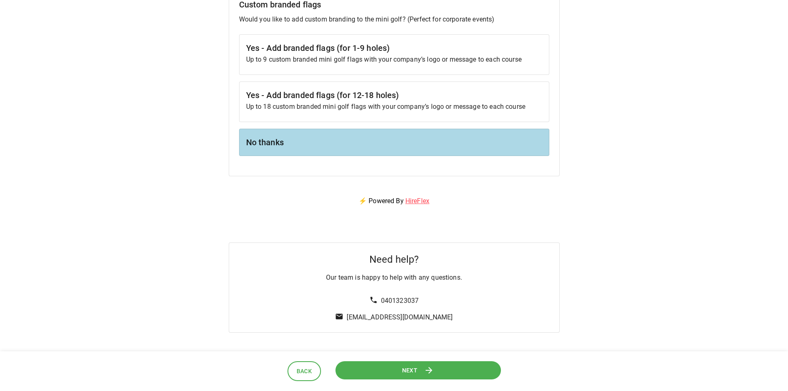
click at [425, 367] on icon at bounding box center [429, 370] width 10 height 10
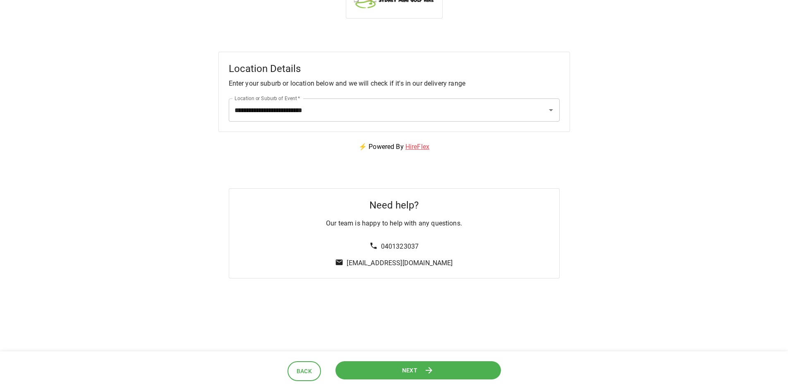
scroll to position [0, 0]
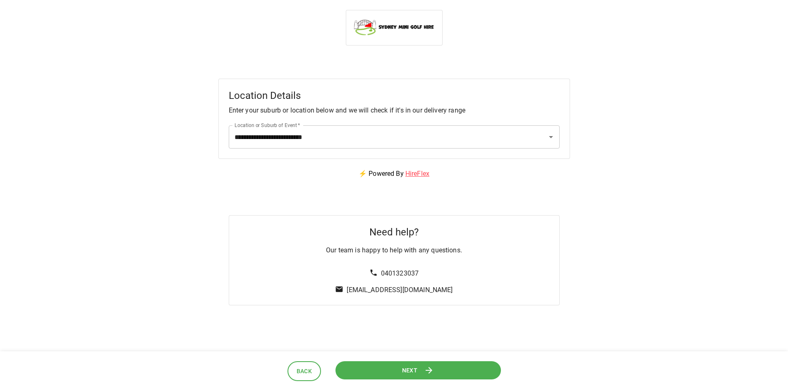
click at [425, 373] on icon at bounding box center [429, 370] width 10 height 10
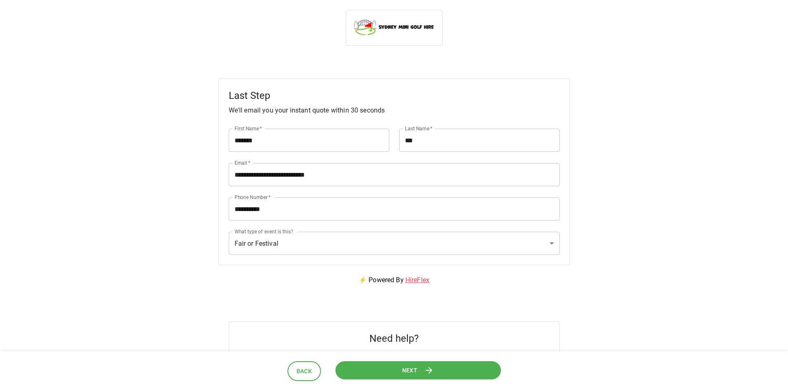
click at [425, 373] on icon at bounding box center [429, 370] width 10 height 10
